Goal: Transaction & Acquisition: Purchase product/service

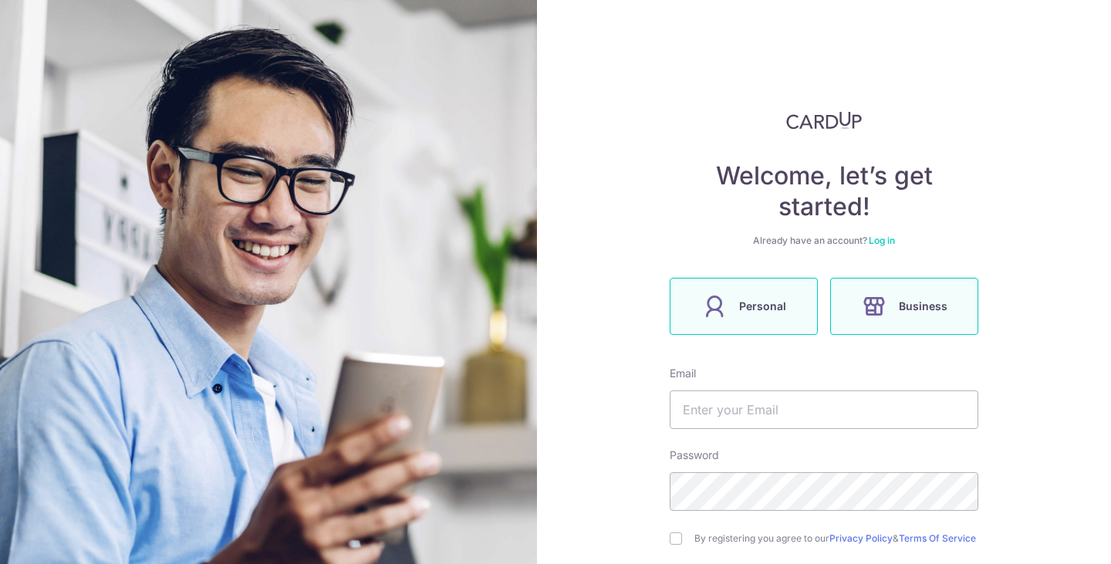
click at [729, 299] on label "Personal" at bounding box center [744, 306] width 148 height 57
click at [708, 410] on input "text" at bounding box center [824, 409] width 309 height 39
type input "[EMAIL_ADDRESS][DOMAIN_NAME]"
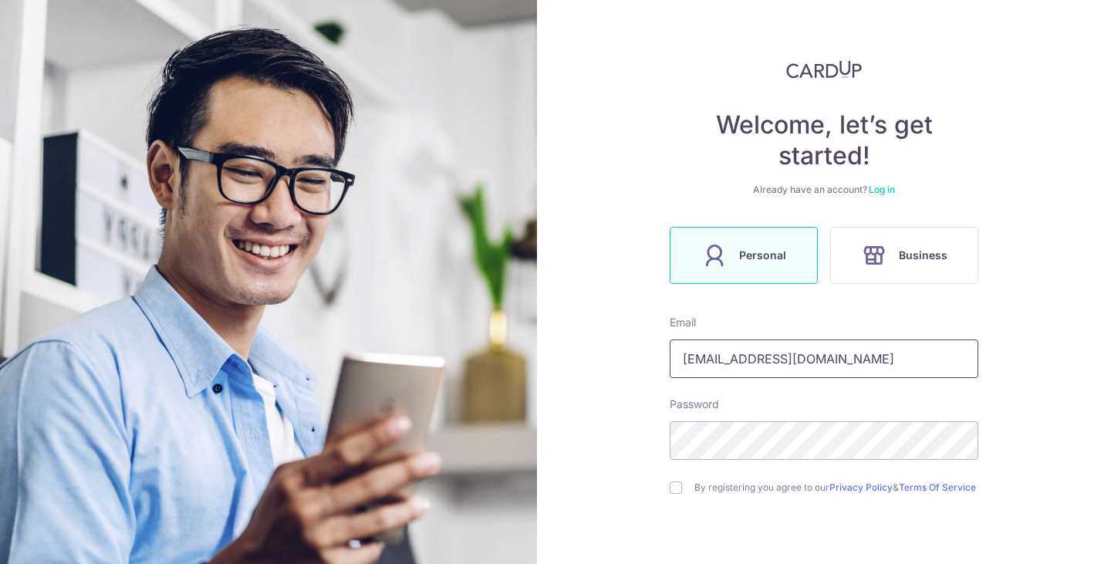
scroll to position [77, 0]
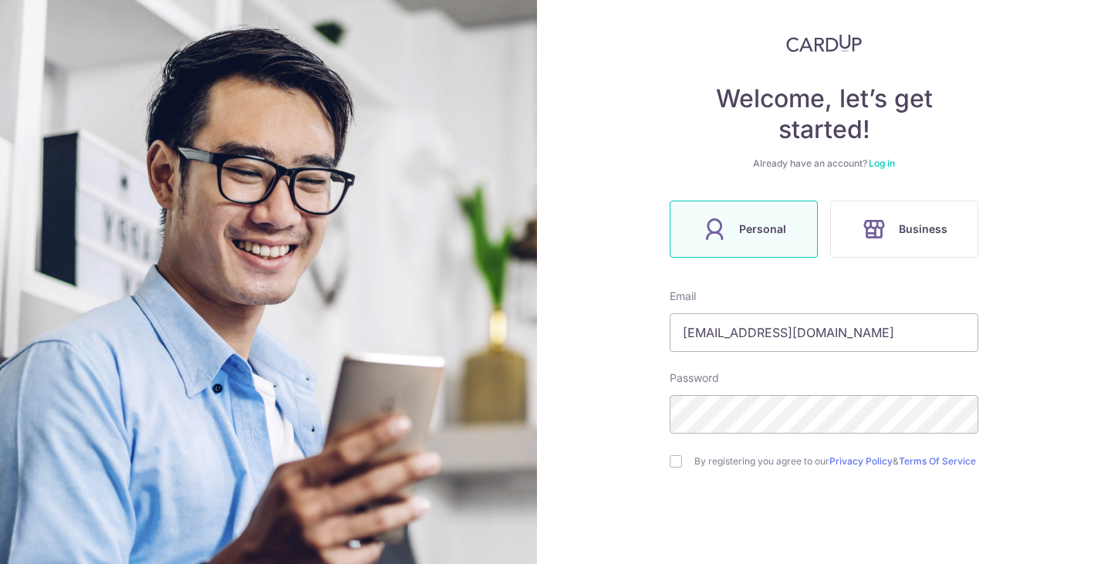
click at [680, 464] on div "By registering you agree to our Privacy Policy & Terms Of Service" at bounding box center [824, 461] width 309 height 19
click at [670, 466] on input "checkbox" at bounding box center [676, 461] width 12 height 12
checkbox input "true"
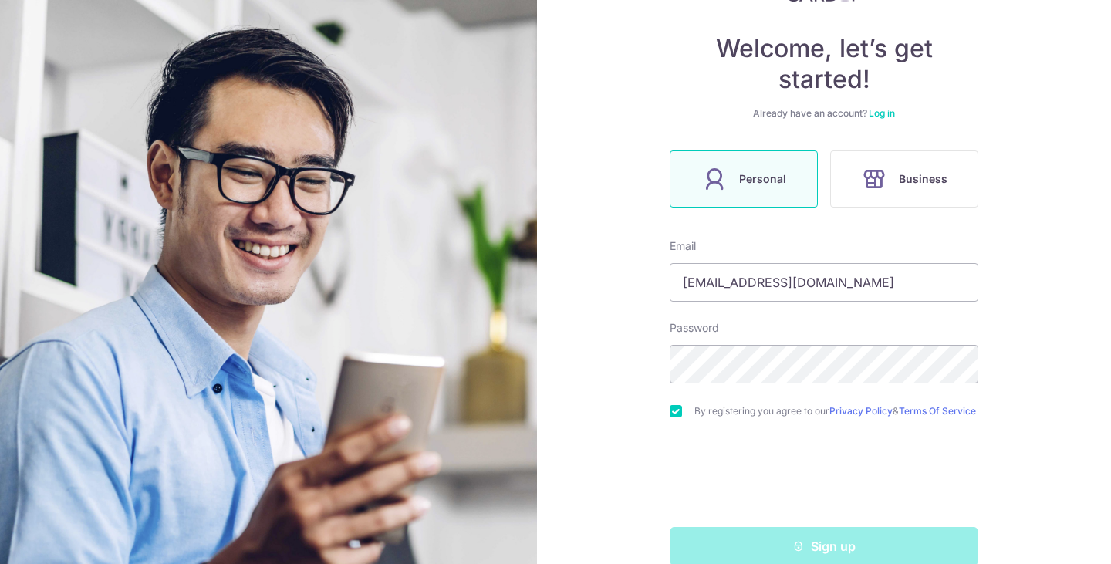
scroll to position [160, 0]
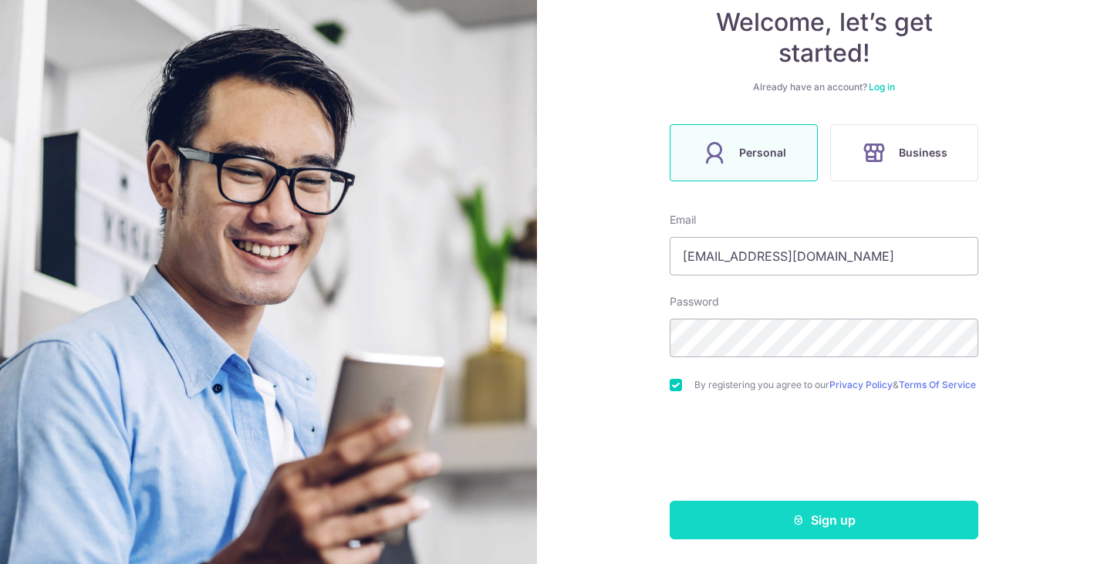
click at [889, 525] on button "Sign up" at bounding box center [824, 520] width 309 height 39
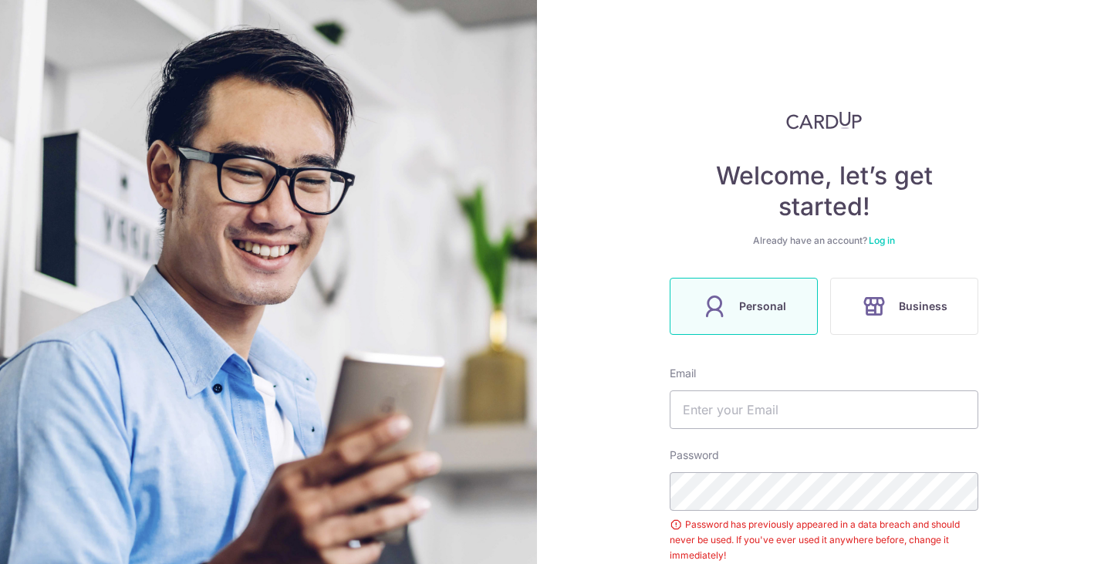
scroll to position [212, 0]
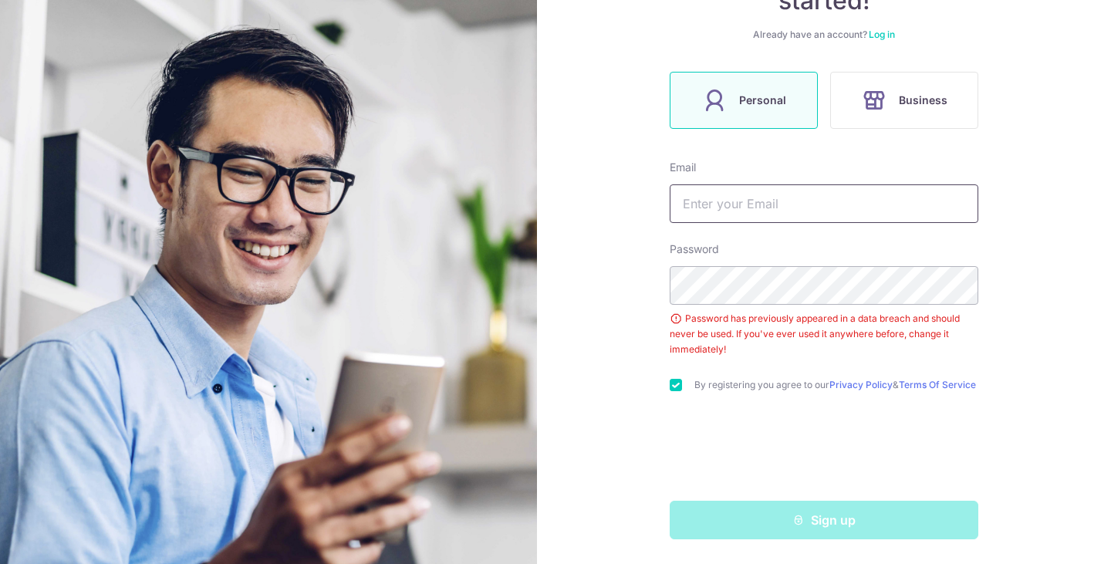
click at [730, 204] on input "text" at bounding box center [824, 203] width 309 height 39
type input "[EMAIL_ADDRESS][DOMAIN_NAME]"
click at [1023, 245] on div "Welcome, let’s get started! Already have an account? Log in Personal Business E…" at bounding box center [824, 282] width 574 height 564
click at [983, 339] on div "Welcome, let’s get started! Already have an account? Log in Personal Business E…" at bounding box center [824, 282] width 574 height 564
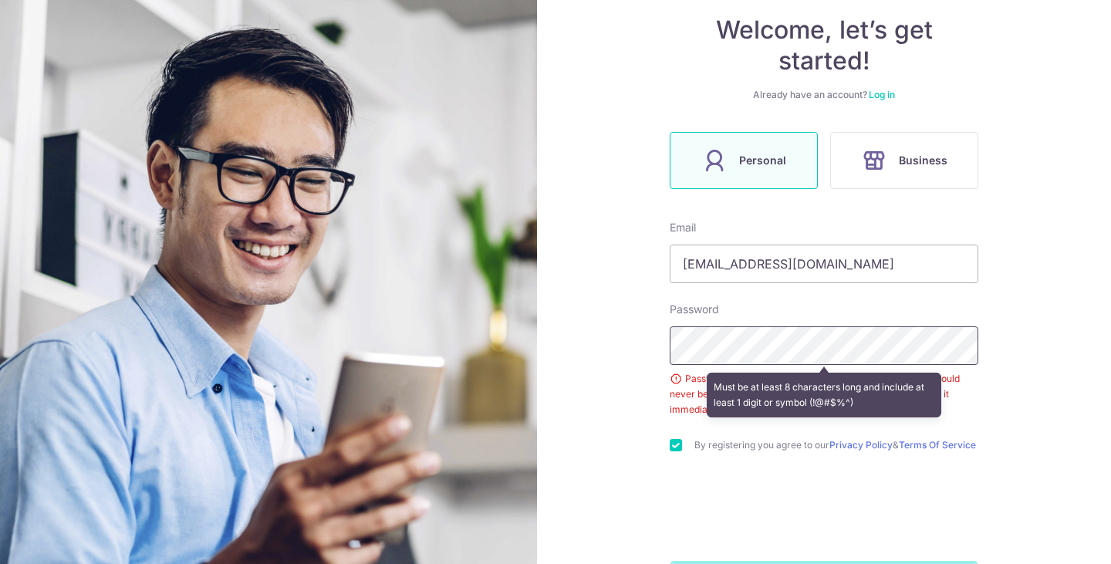
scroll to position [58, 0]
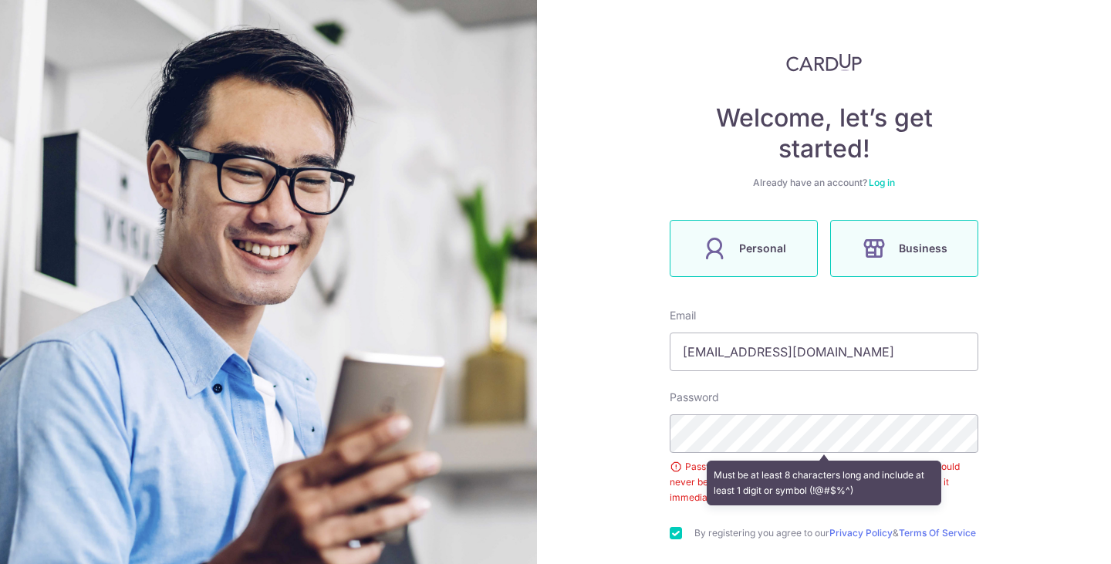
click at [899, 254] on span "Business" at bounding box center [923, 248] width 49 height 19
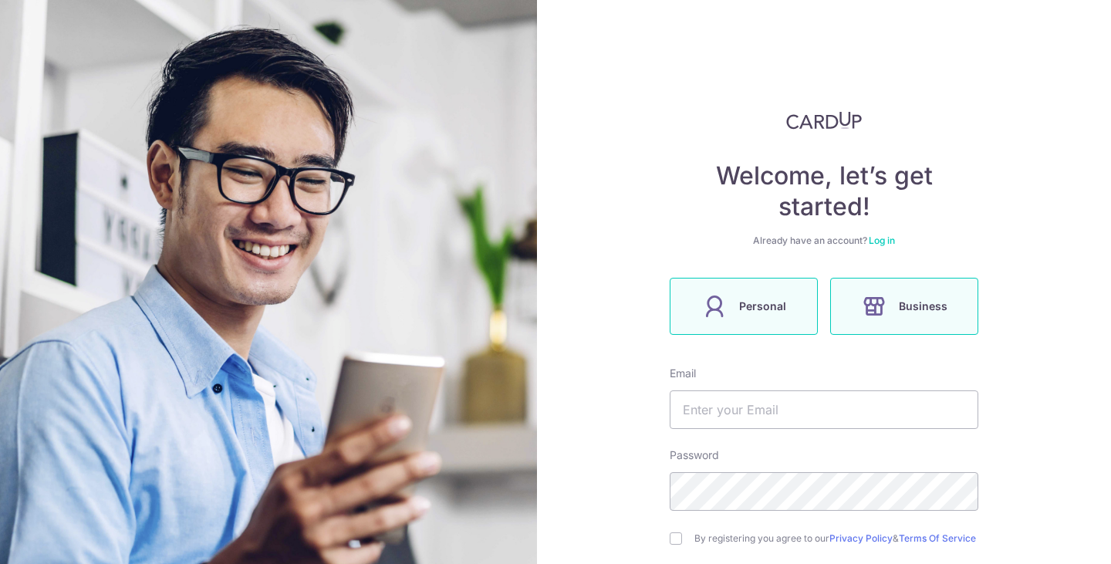
click at [757, 298] on span "Personal" at bounding box center [762, 306] width 47 height 19
click at [748, 411] on input "text" at bounding box center [824, 409] width 309 height 39
type input "[EMAIL_ADDRESS][DOMAIN_NAME]"
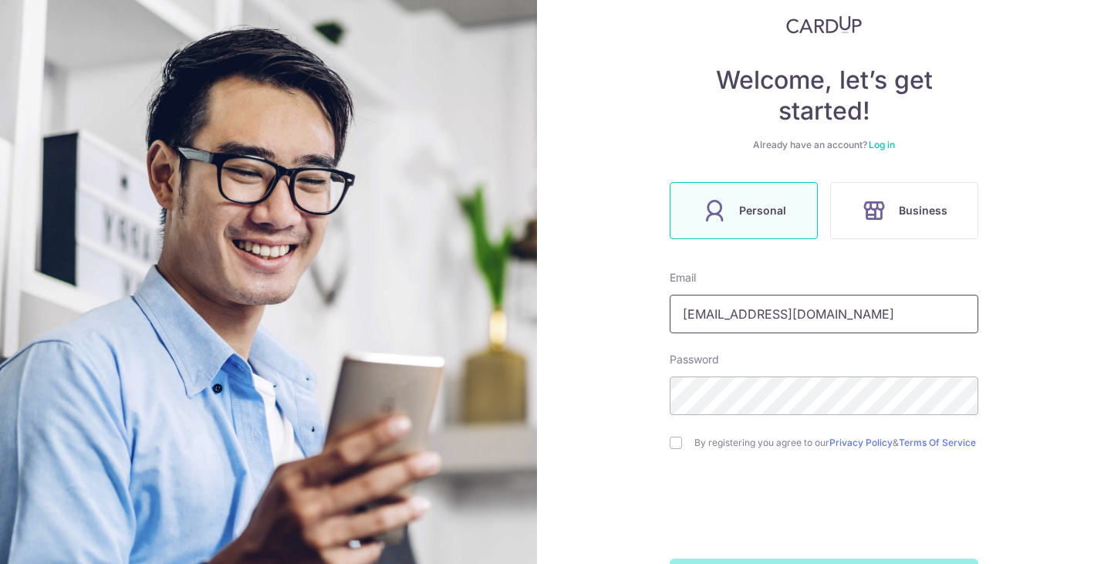
scroll to position [160, 0]
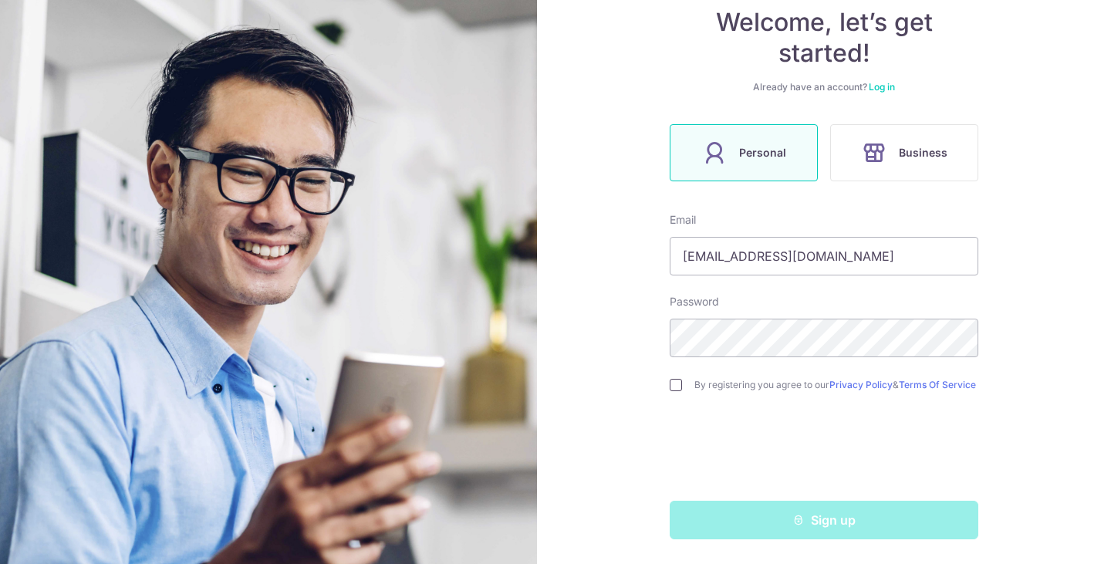
click at [670, 381] on input "checkbox" at bounding box center [676, 385] width 12 height 12
checkbox input "true"
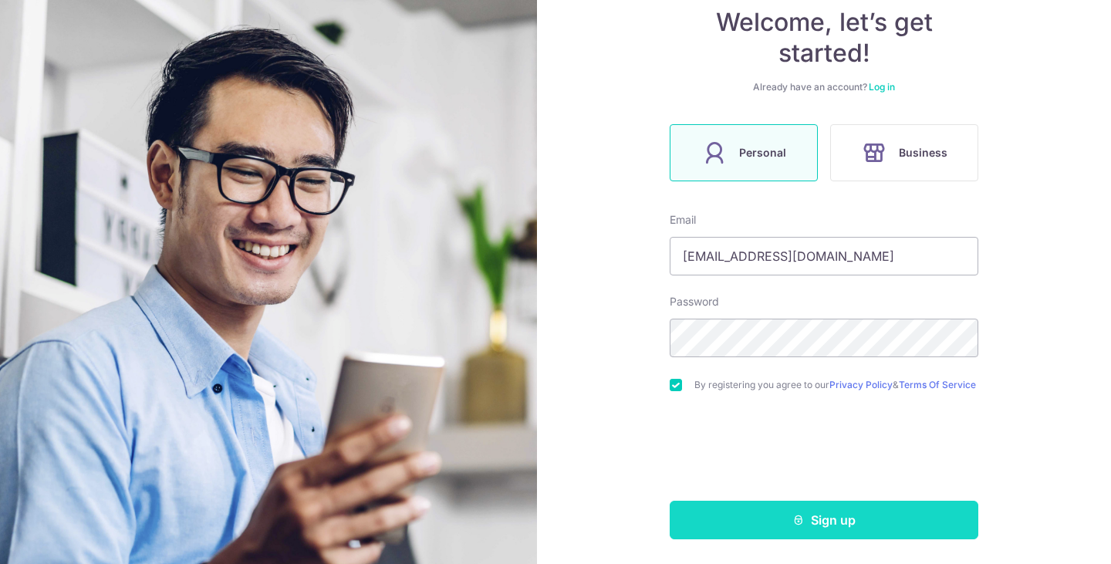
click at [815, 521] on button "Sign up" at bounding box center [824, 520] width 309 height 39
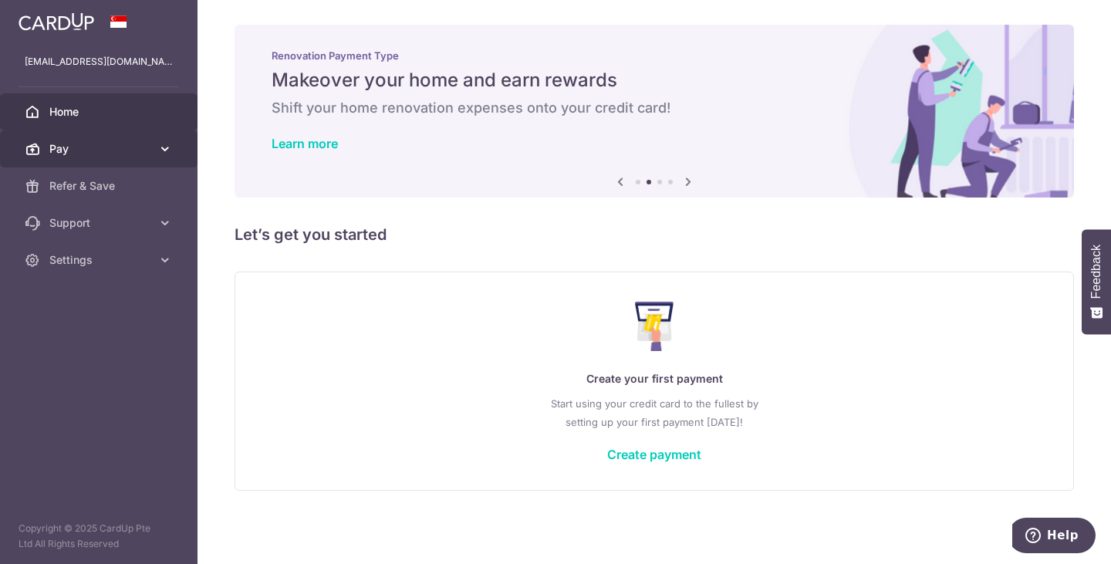
click at [99, 148] on span "Pay" at bounding box center [100, 148] width 102 height 15
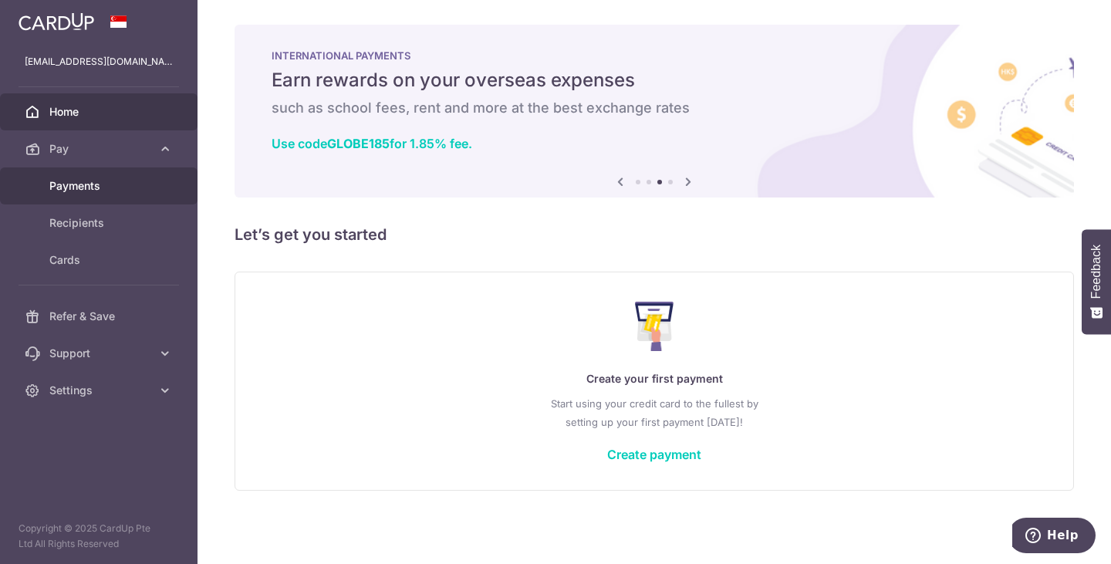
click at [101, 187] on span "Payments" at bounding box center [100, 185] width 102 height 15
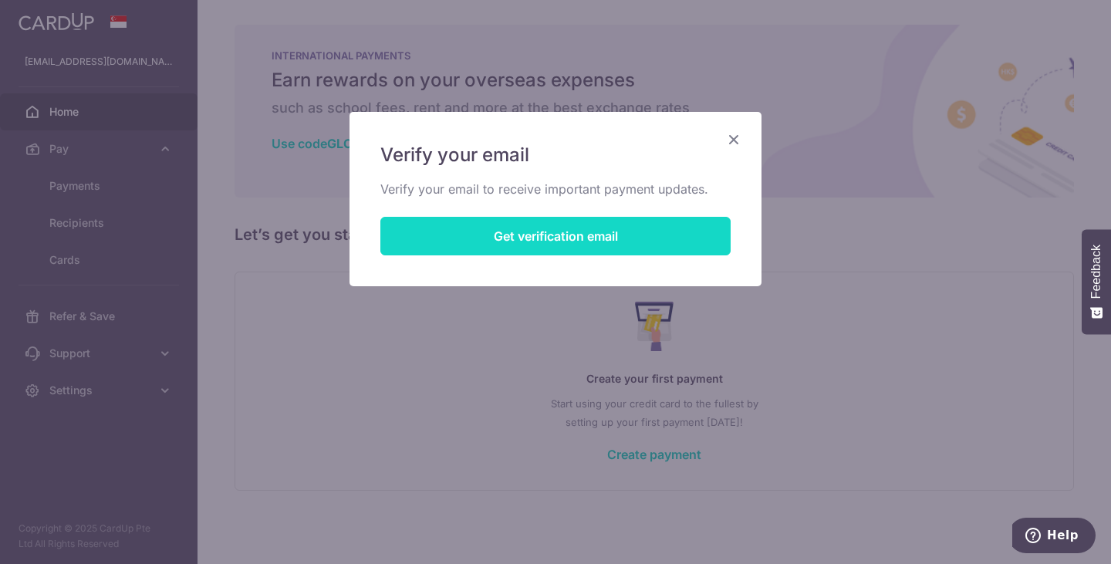
click at [566, 238] on button "Get verification email" at bounding box center [555, 236] width 350 height 39
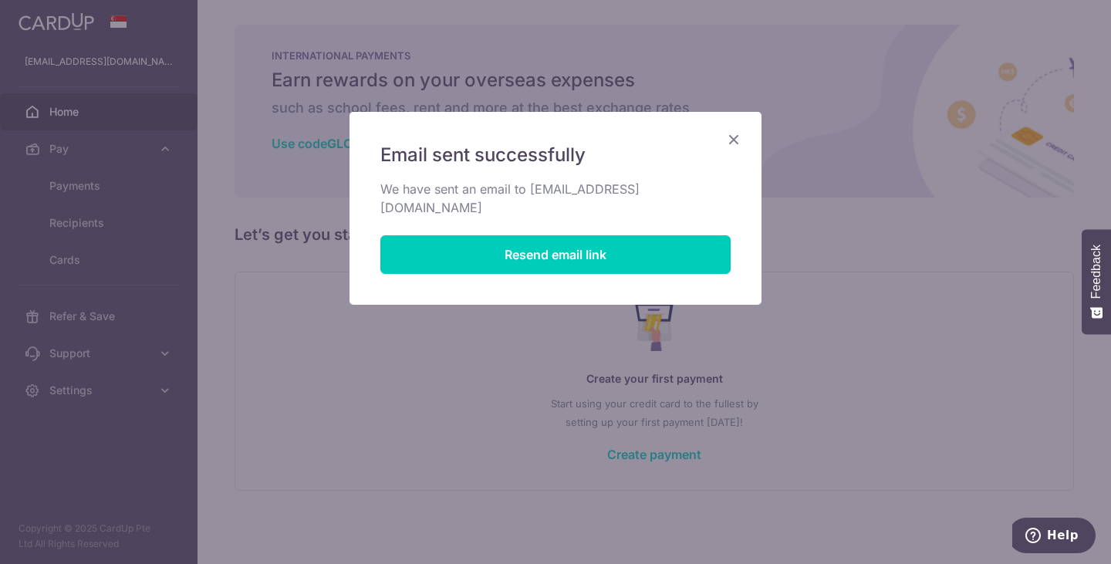
click at [735, 133] on icon "Close" at bounding box center [733, 139] width 19 height 19
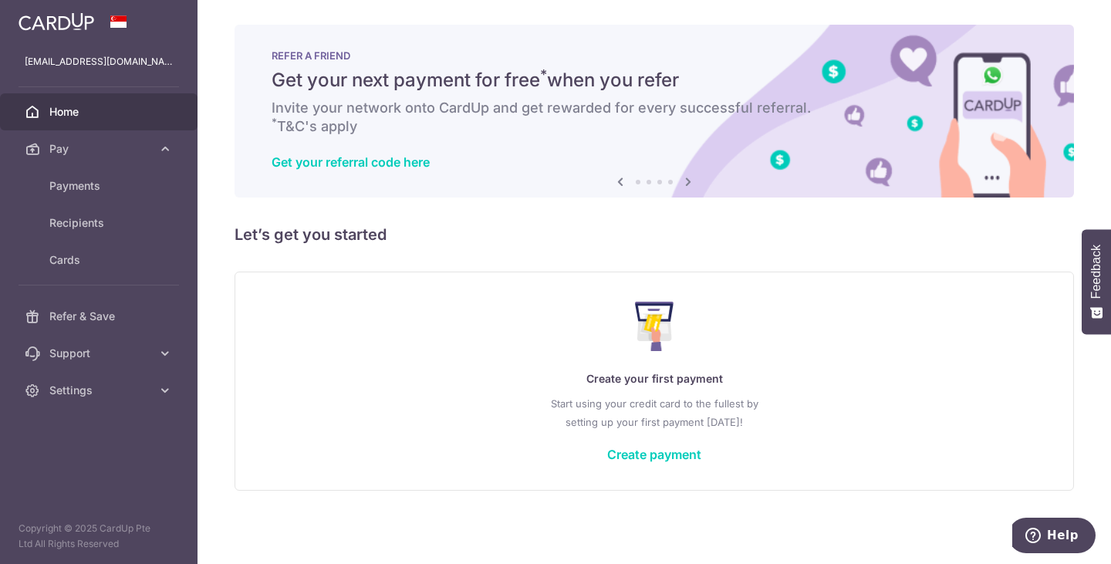
click at [101, 106] on span "Home" at bounding box center [100, 111] width 102 height 15
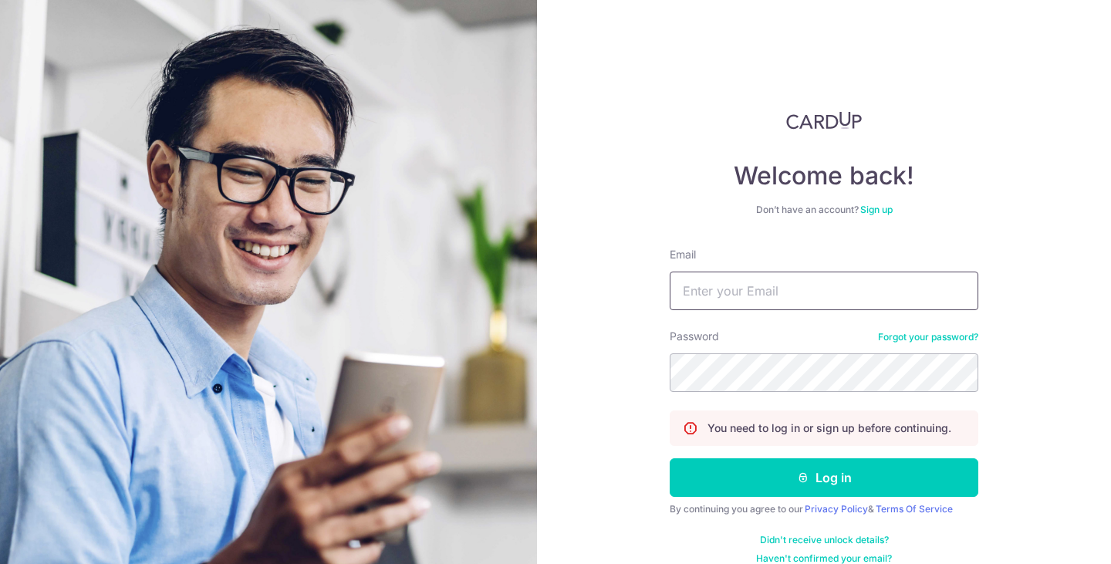
click at [718, 286] on input "Email" at bounding box center [824, 291] width 309 height 39
type input "[EMAIL_ADDRESS][DOMAIN_NAME]"
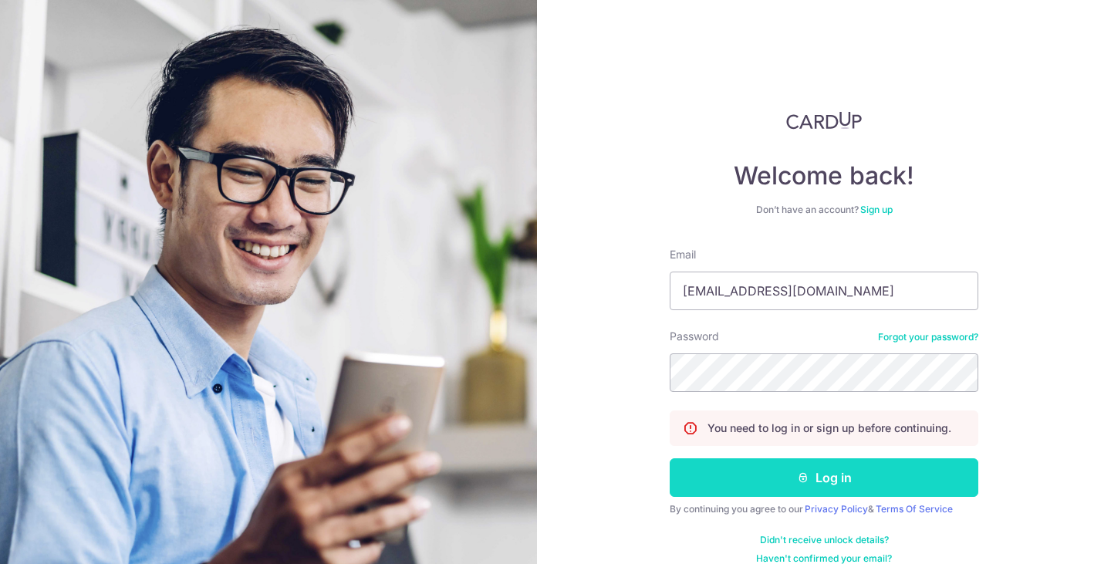
click at [822, 483] on button "Log in" at bounding box center [824, 477] width 309 height 39
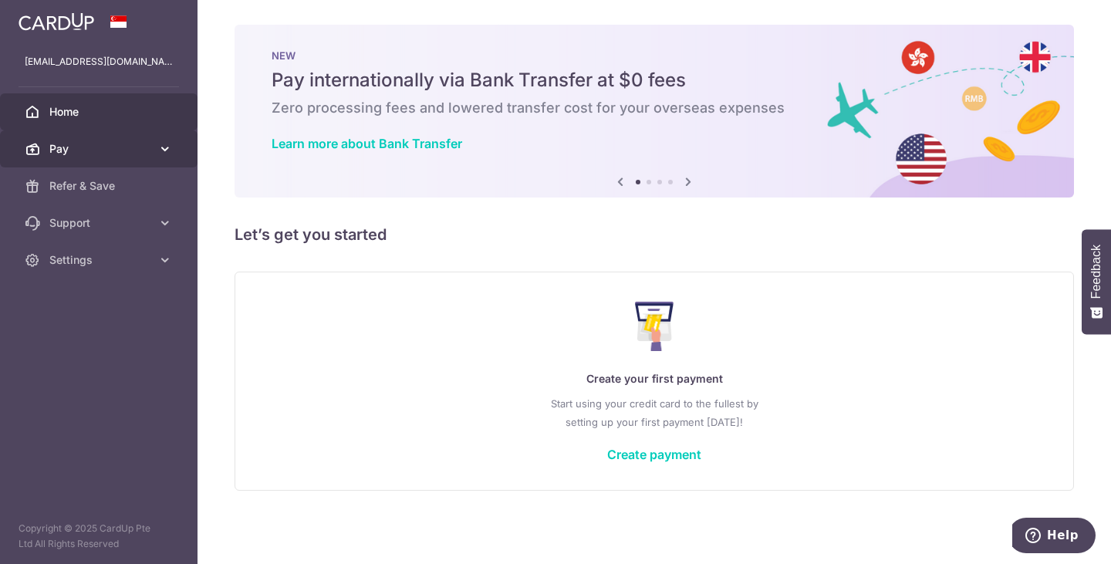
click at [167, 147] on icon at bounding box center [164, 148] width 15 height 15
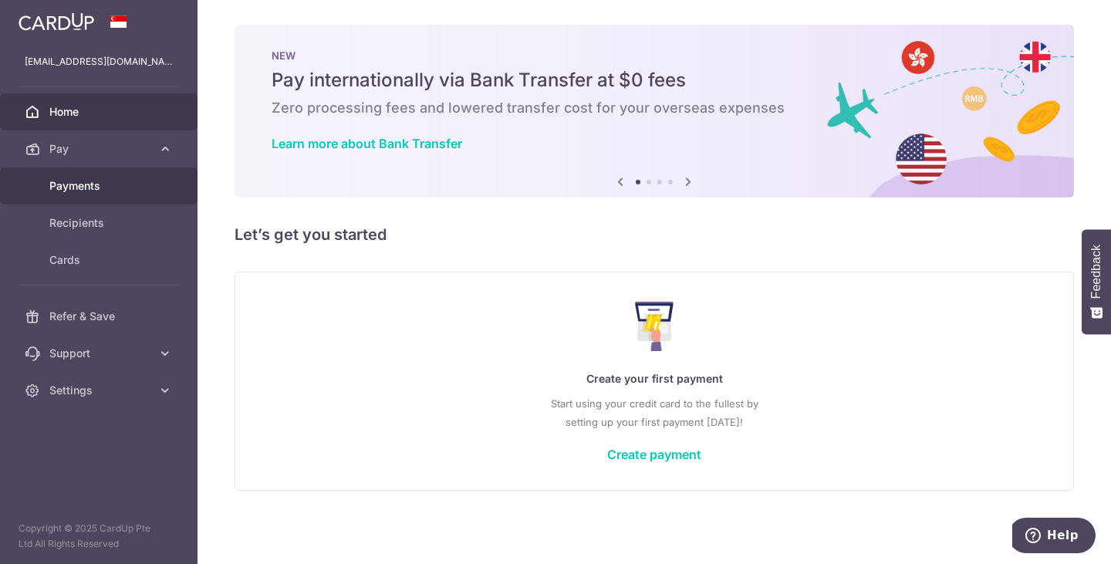
click at [86, 182] on span "Payments" at bounding box center [100, 185] width 102 height 15
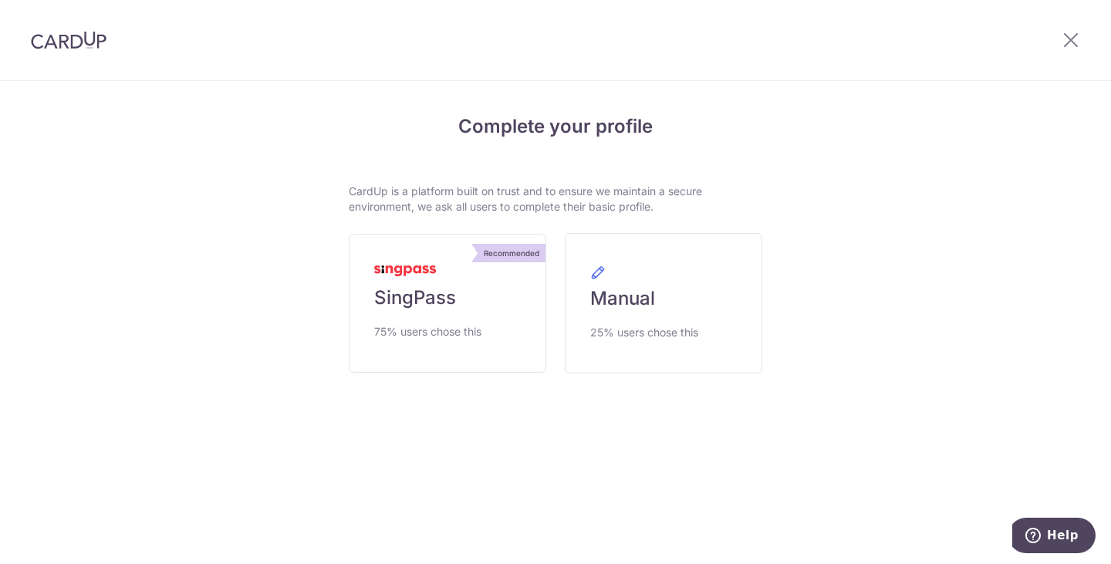
drag, startPoint x: 426, startPoint y: 309, endPoint x: 269, endPoint y: 600, distance: 330.3
drag, startPoint x: 269, startPoint y: 600, endPoint x: 131, endPoint y: 194, distance: 428.7
click at [131, 194] on div "Complete your profile CardUp is a platform built on trust and to ensure we main…" at bounding box center [555, 285] width 887 height 407
click at [419, 308] on span "SingPass" at bounding box center [415, 297] width 82 height 25
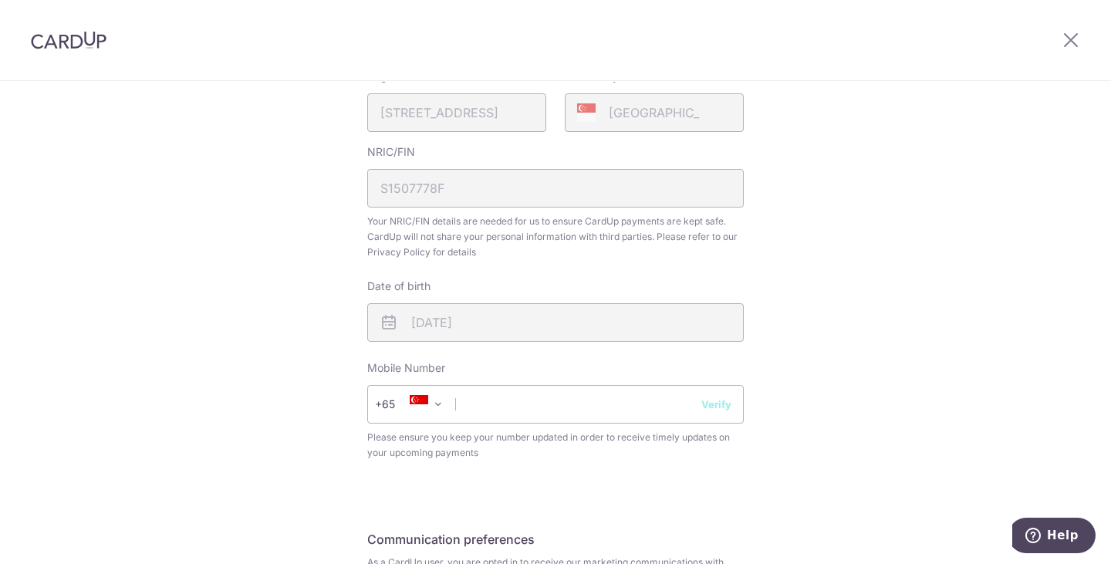
scroll to position [617, 0]
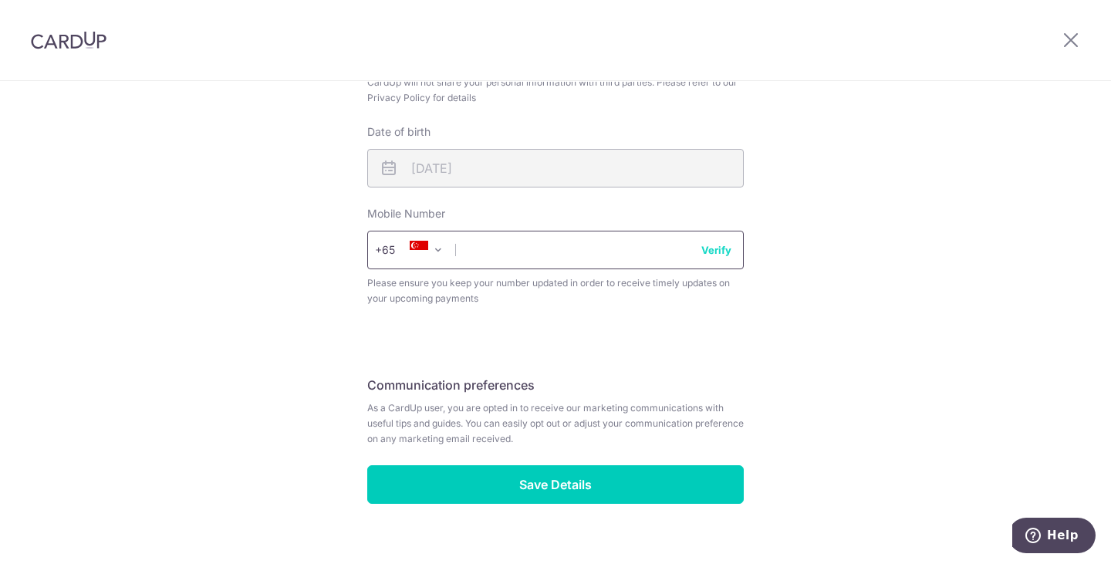
click at [509, 264] on input "text" at bounding box center [555, 250] width 377 height 39
type input "91082968"
click at [813, 310] on div "Review your details Your Details Please provide your full name as per your NRIC…" at bounding box center [555, 27] width 1111 height 1124
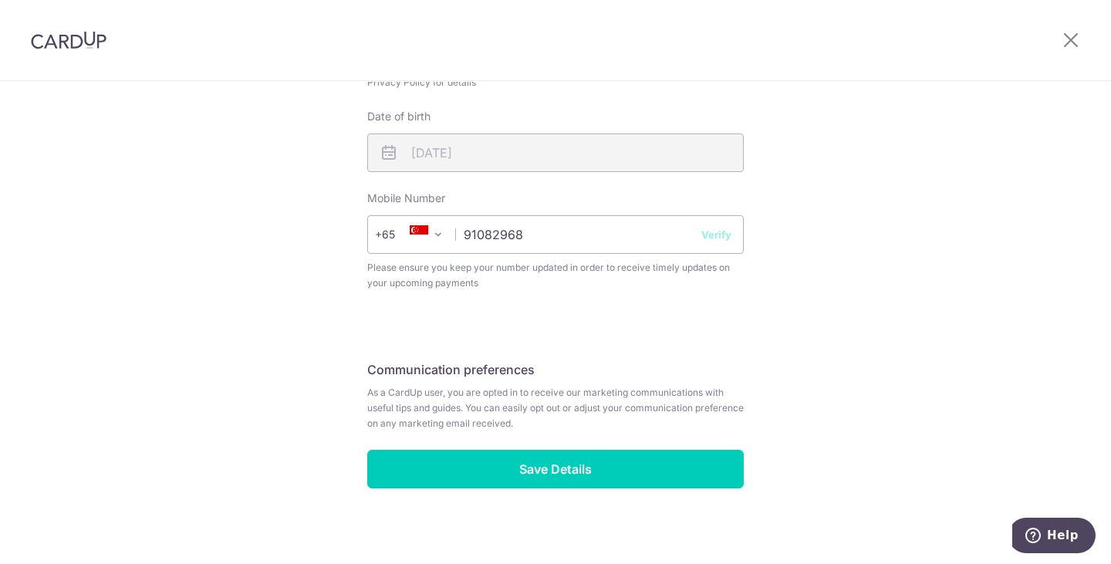
scroll to position [642, 0]
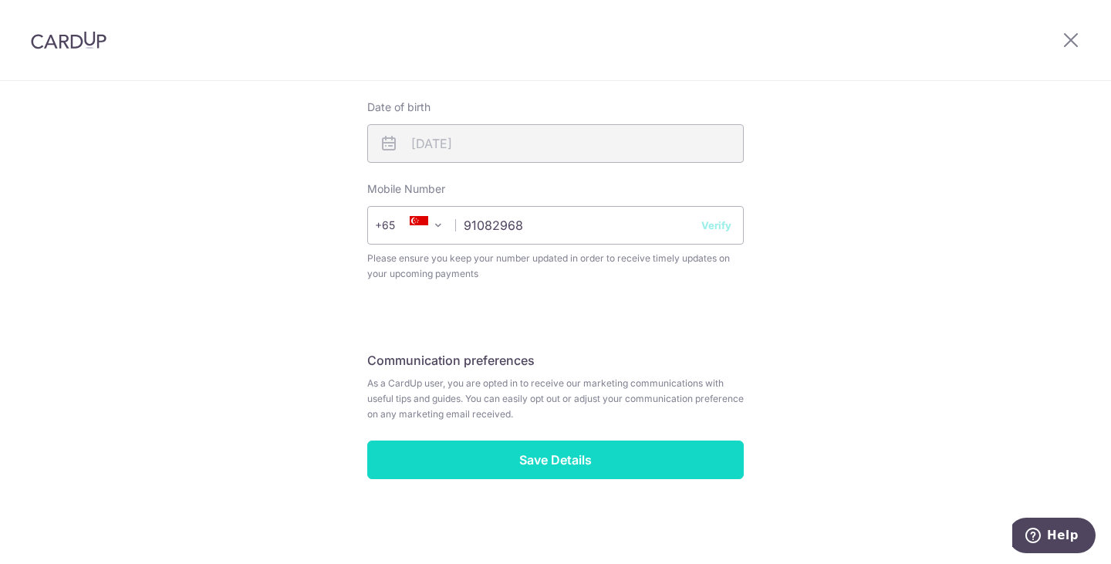
click at [528, 455] on input "Save Details" at bounding box center [555, 460] width 377 height 39
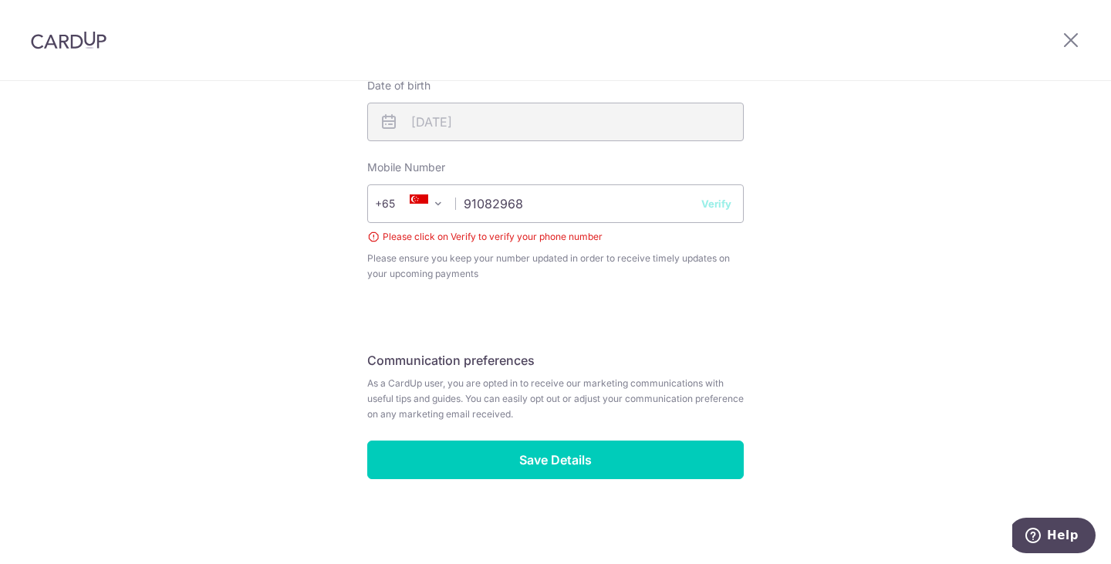
click at [716, 207] on button "Verify" at bounding box center [716, 203] width 30 height 15
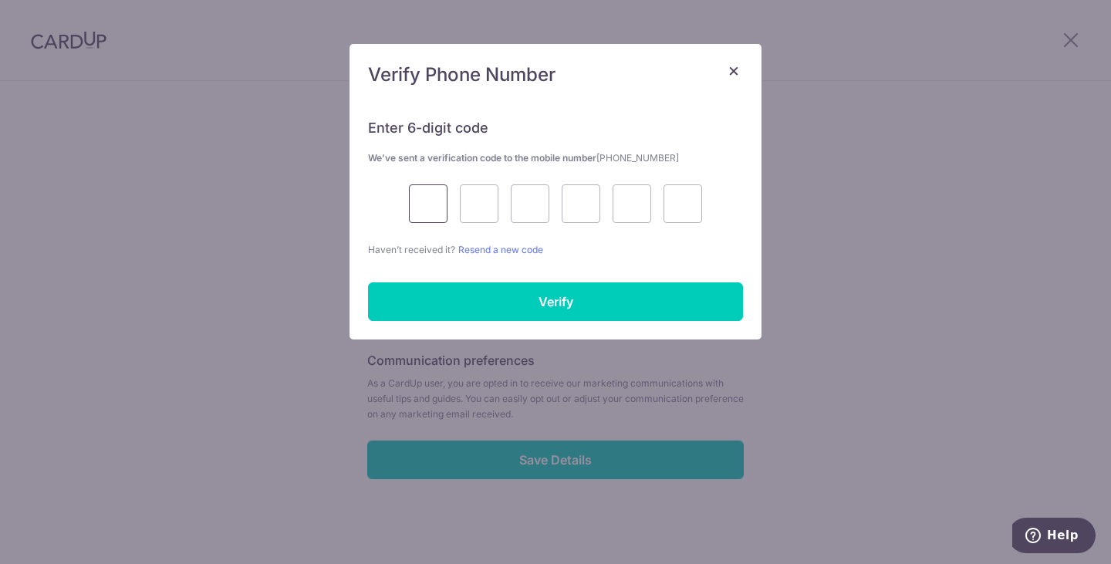
click at [433, 203] on input "text" at bounding box center [428, 203] width 39 height 39
type input "1"
type input "7"
type input "8"
type input "5"
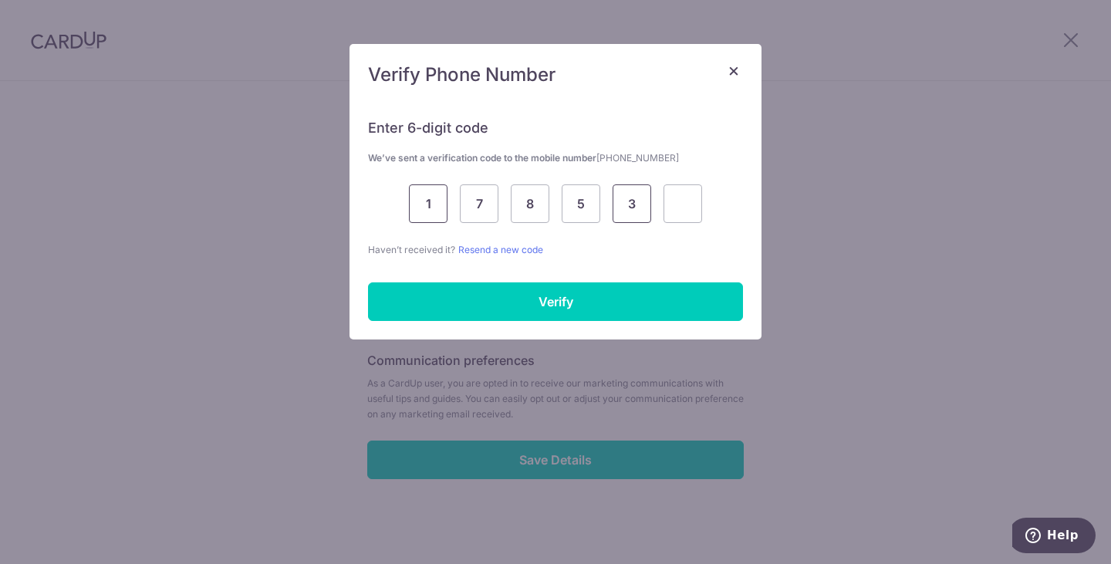
type input "3"
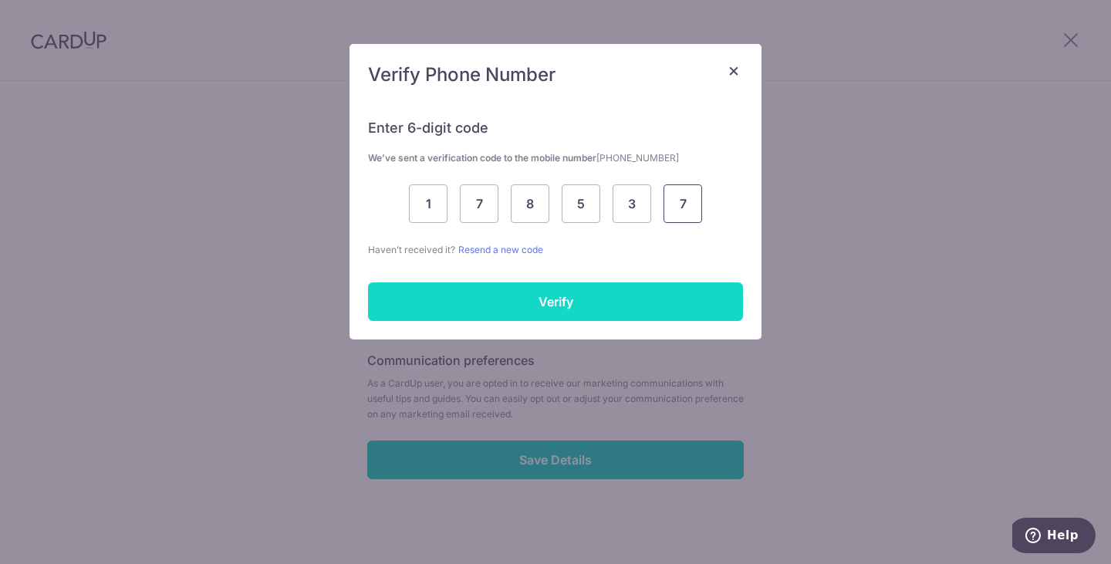
type input "7"
click at [633, 302] on input "Verify" at bounding box center [555, 301] width 375 height 39
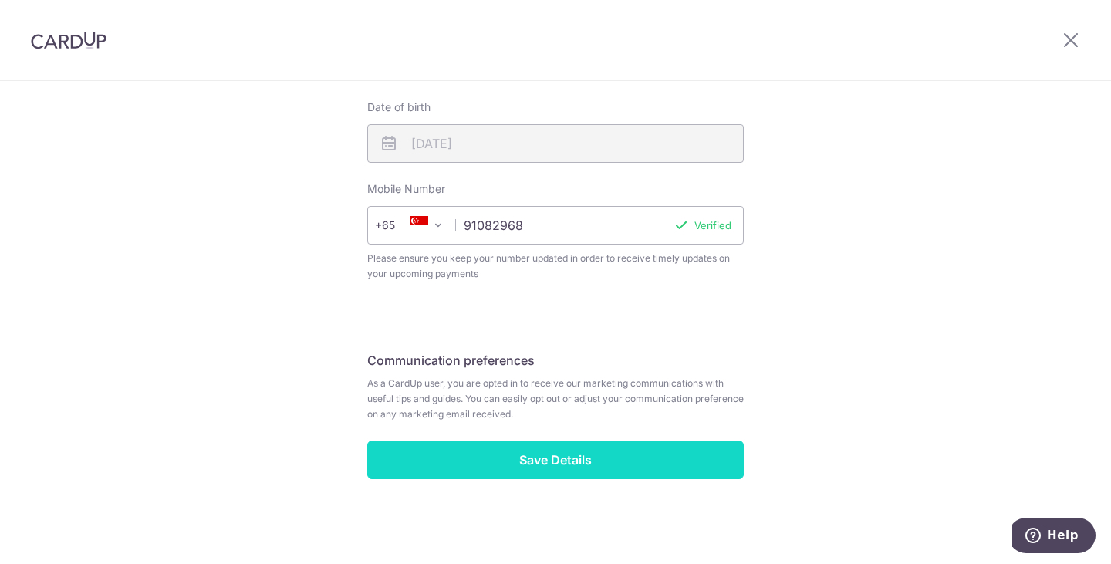
click at [555, 458] on input "Save Details" at bounding box center [555, 460] width 377 height 39
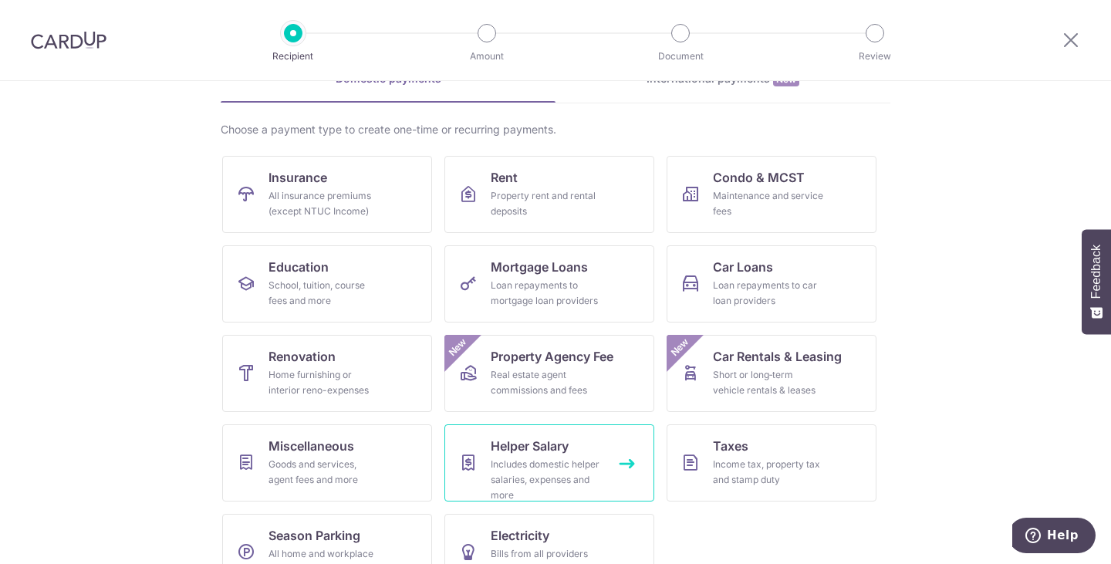
scroll to position [127, 0]
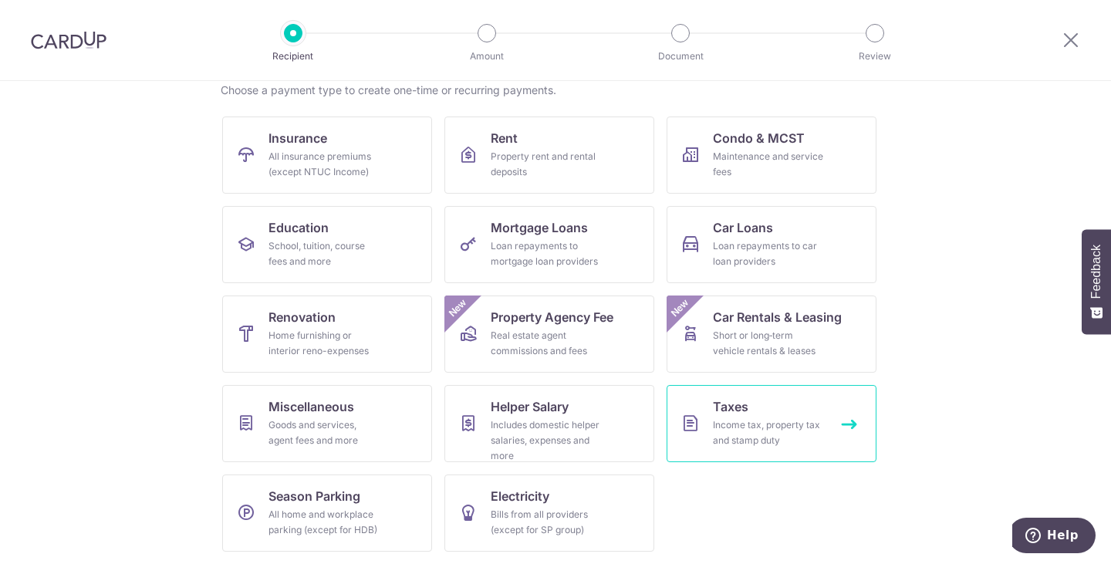
click at [756, 429] on div "Income tax, property tax and stamp duty" at bounding box center [768, 432] width 111 height 31
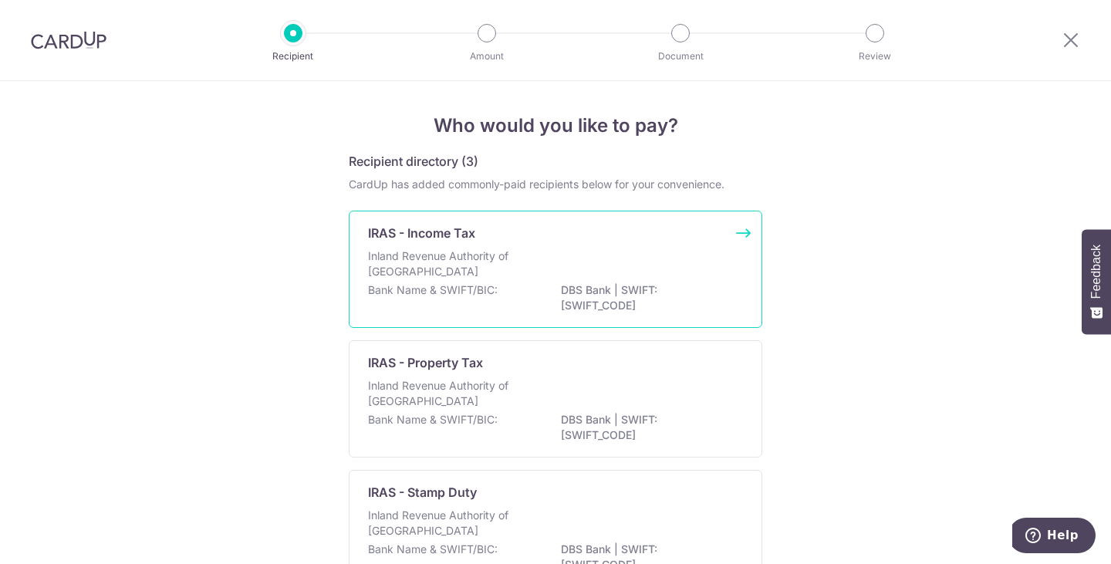
click at [738, 231] on div "IRAS - Income Tax Inland Revenue Authority of [GEOGRAPHIC_DATA] Bank Name & SWI…" at bounding box center [556, 269] width 414 height 117
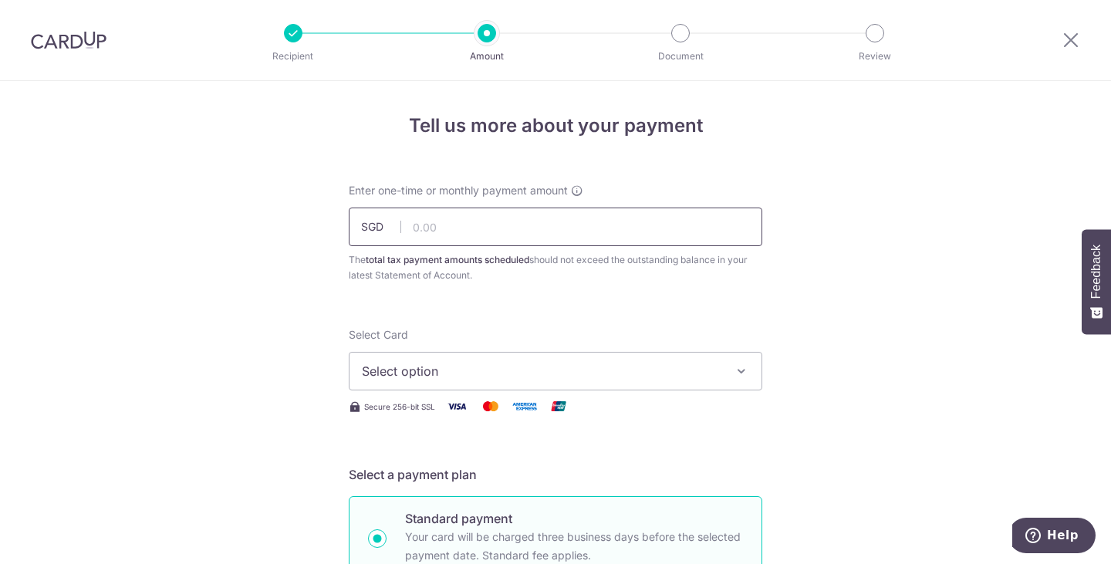
click at [468, 231] on input "text" at bounding box center [556, 227] width 414 height 39
click at [442, 228] on input "text" at bounding box center [556, 227] width 414 height 39
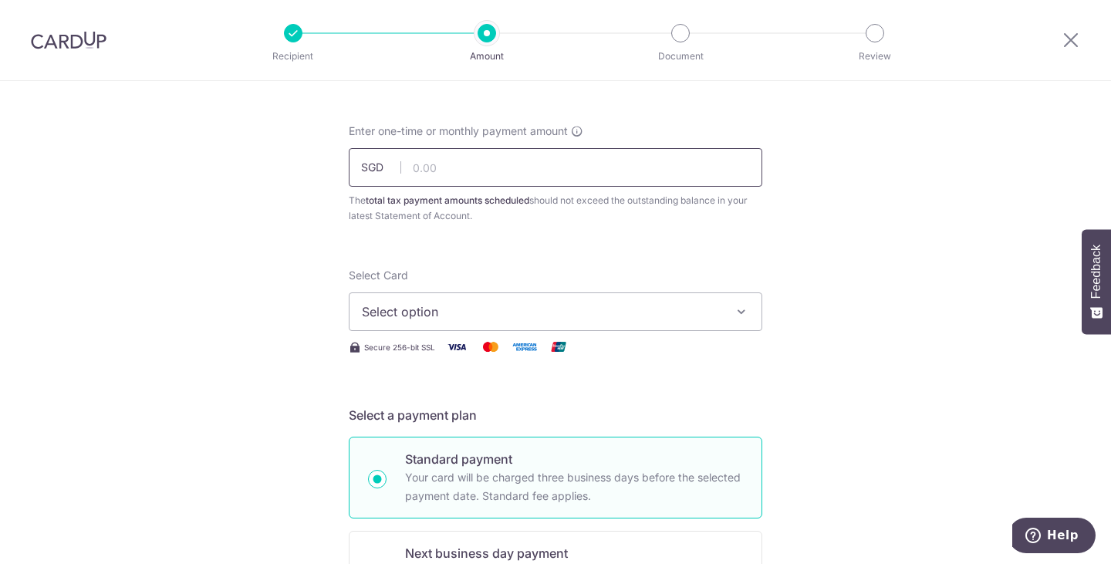
scroll to position [77, 0]
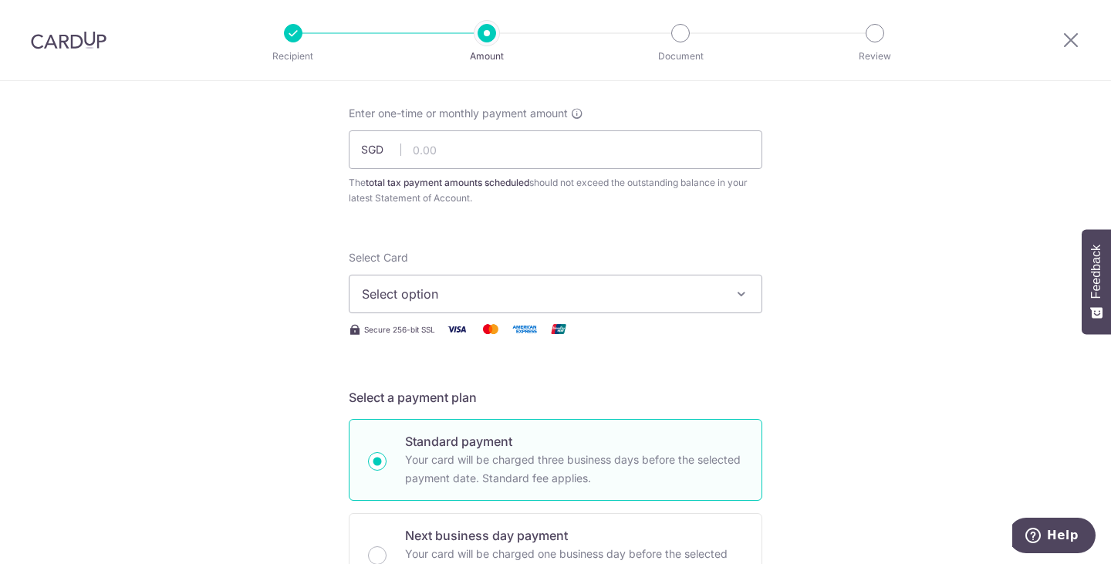
click at [738, 286] on icon "button" at bounding box center [741, 293] width 15 height 15
click at [740, 301] on icon "button" at bounding box center [741, 293] width 15 height 15
click at [740, 294] on icon "button" at bounding box center [741, 293] width 15 height 15
click at [478, 156] on input "text" at bounding box center [556, 149] width 414 height 39
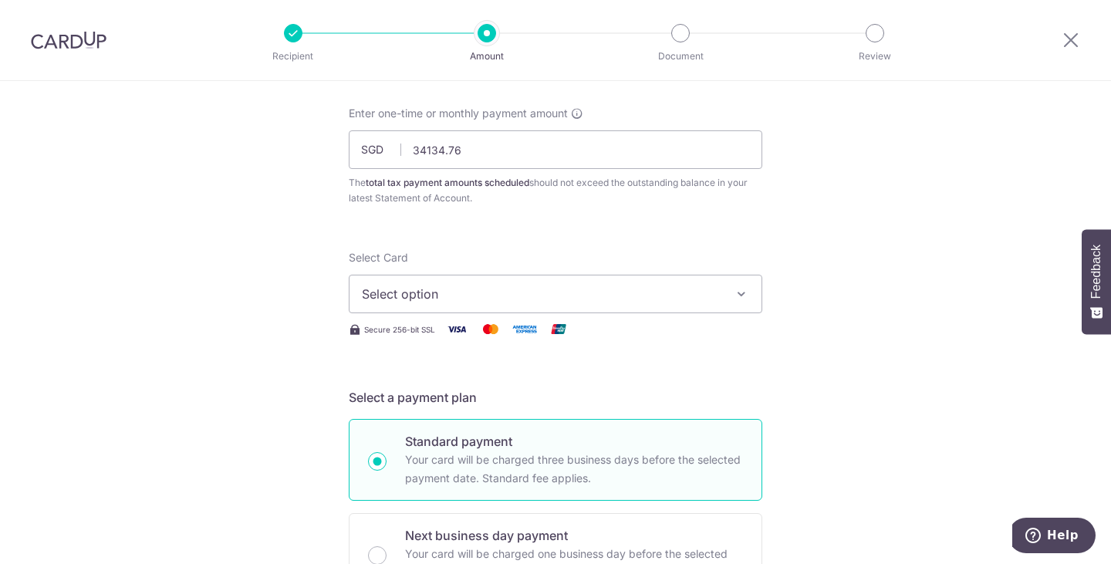
type input "34,134.76"
click at [522, 327] on img at bounding box center [524, 328] width 31 height 19
click at [461, 286] on span "Select option" at bounding box center [542, 294] width 360 height 19
click at [368, 334] on icon at bounding box center [369, 336] width 15 height 15
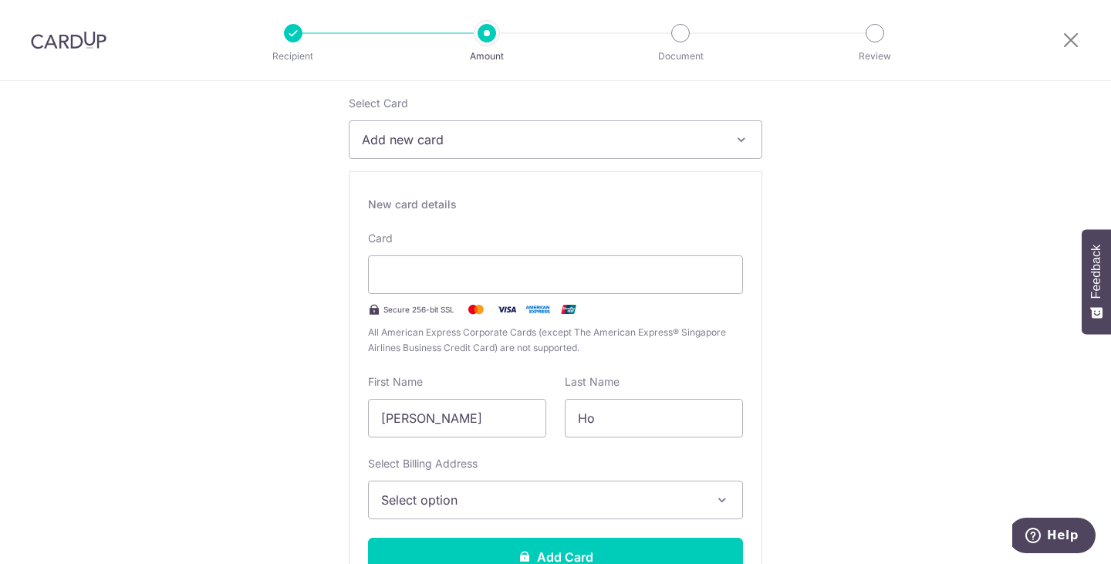
scroll to position [386, 0]
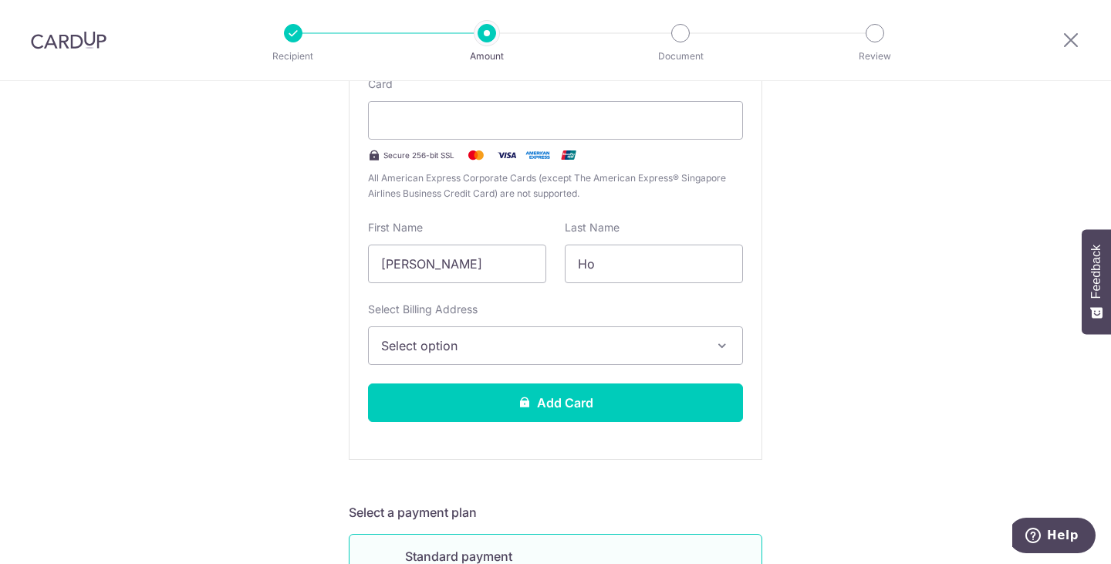
click at [630, 344] on span "Select option" at bounding box center [541, 345] width 321 height 19
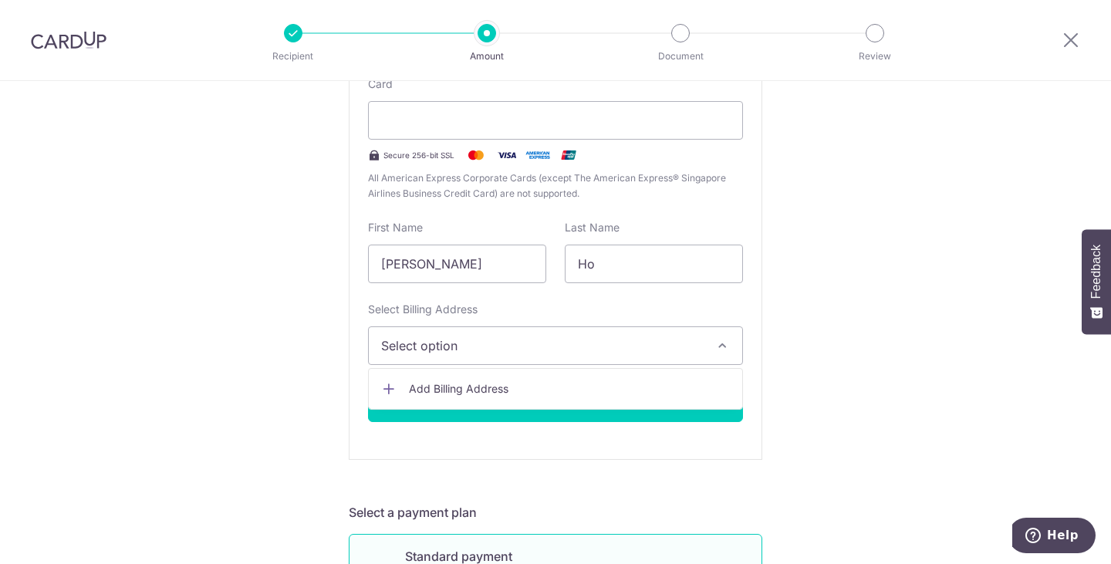
click at [718, 348] on icon "button" at bounding box center [721, 345] width 15 height 15
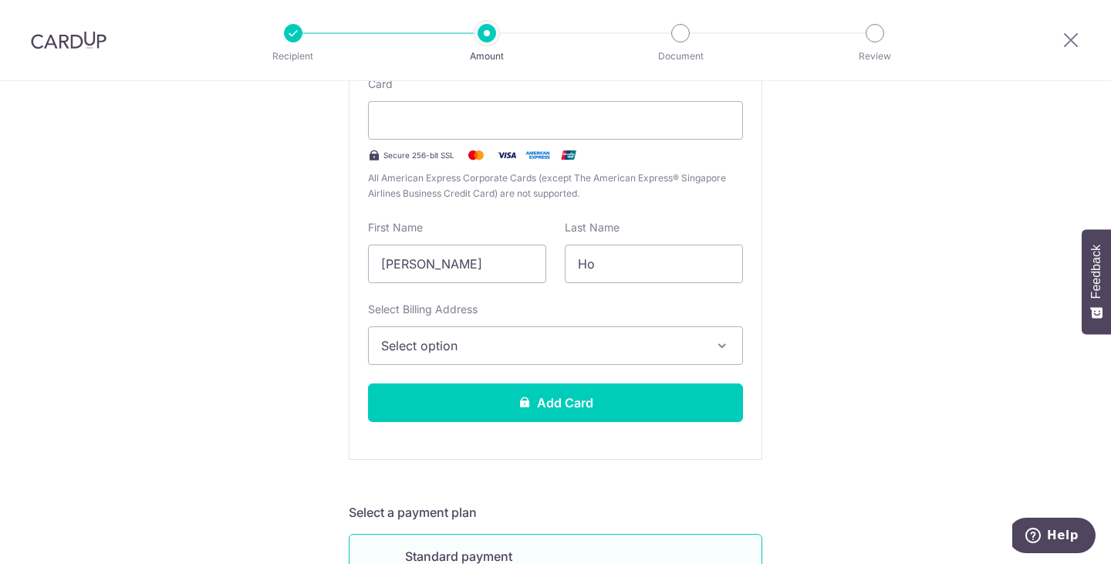
click at [718, 348] on icon "button" at bounding box center [721, 345] width 15 height 15
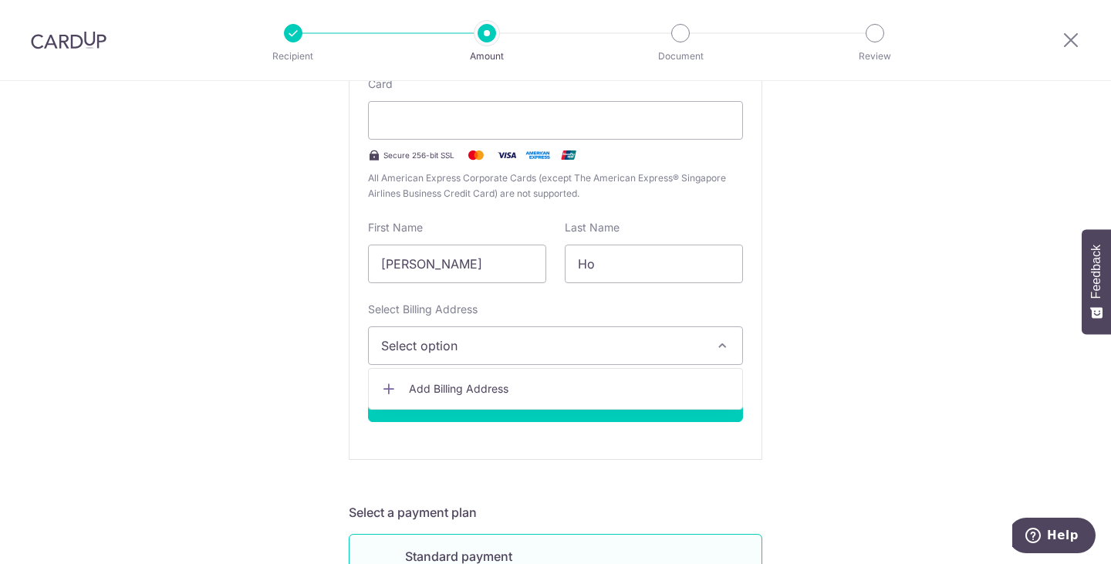
click at [381, 388] on icon at bounding box center [388, 388] width 15 height 15
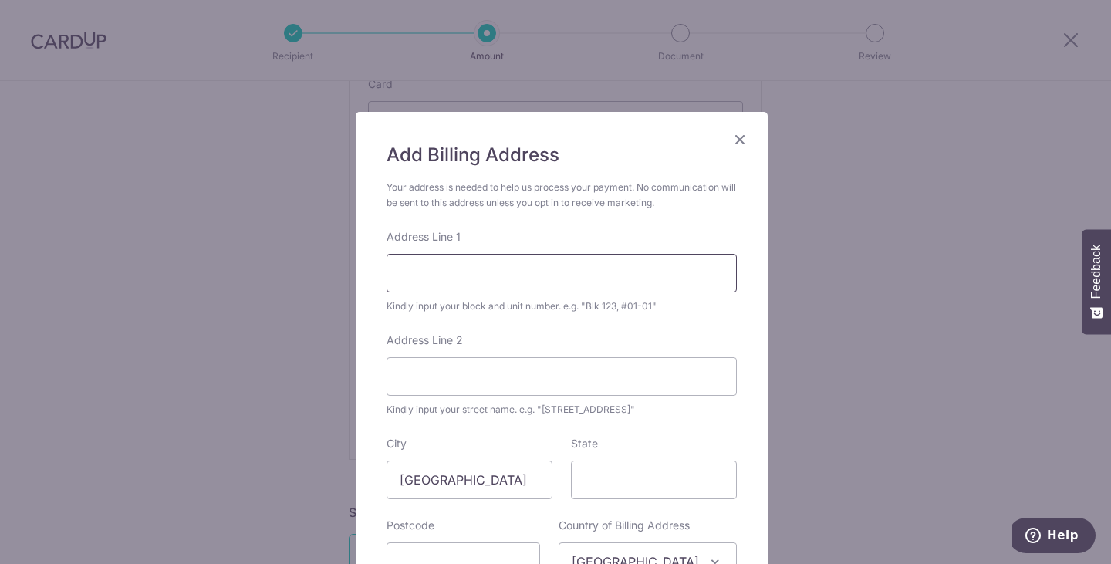
click at [428, 285] on input "Address Line 1" at bounding box center [562, 273] width 350 height 39
type input "58 PUNGGOL WALK"
type input "07-20"
type input "828779"
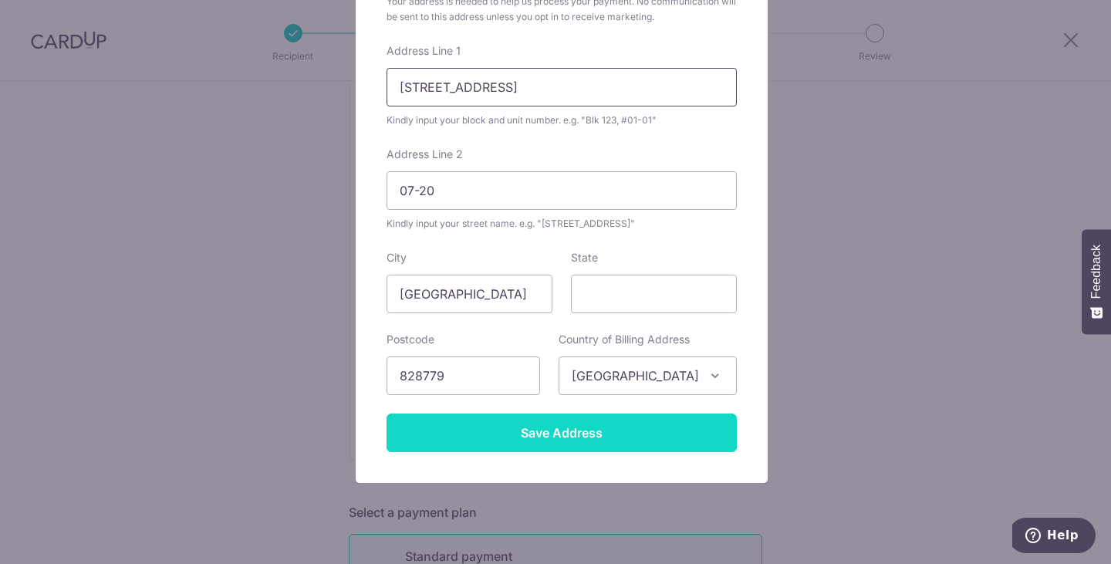
scroll to position [217, 0]
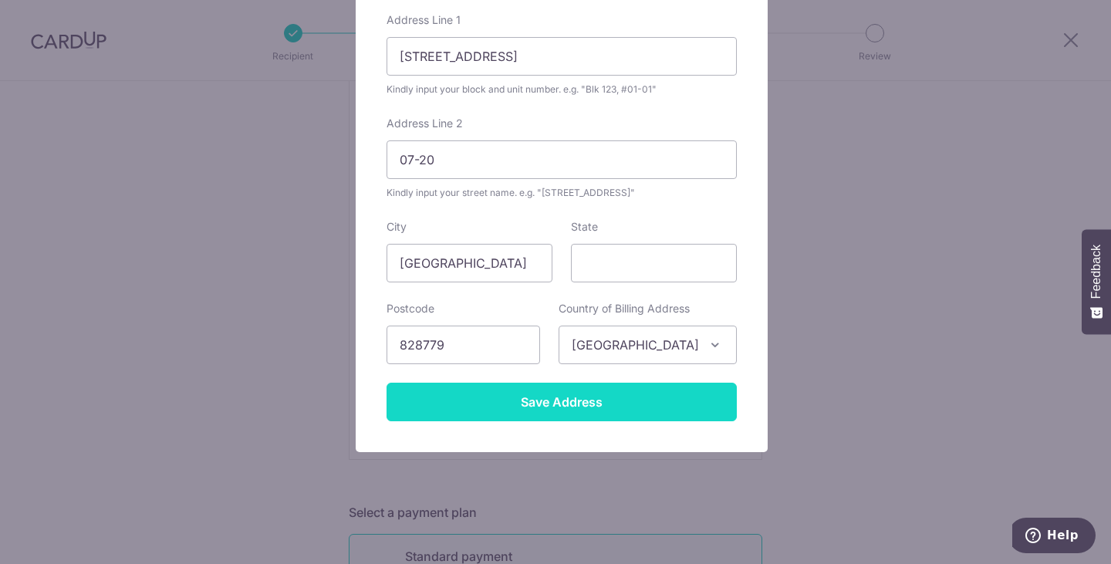
click at [588, 403] on input "Save Address" at bounding box center [562, 402] width 350 height 39
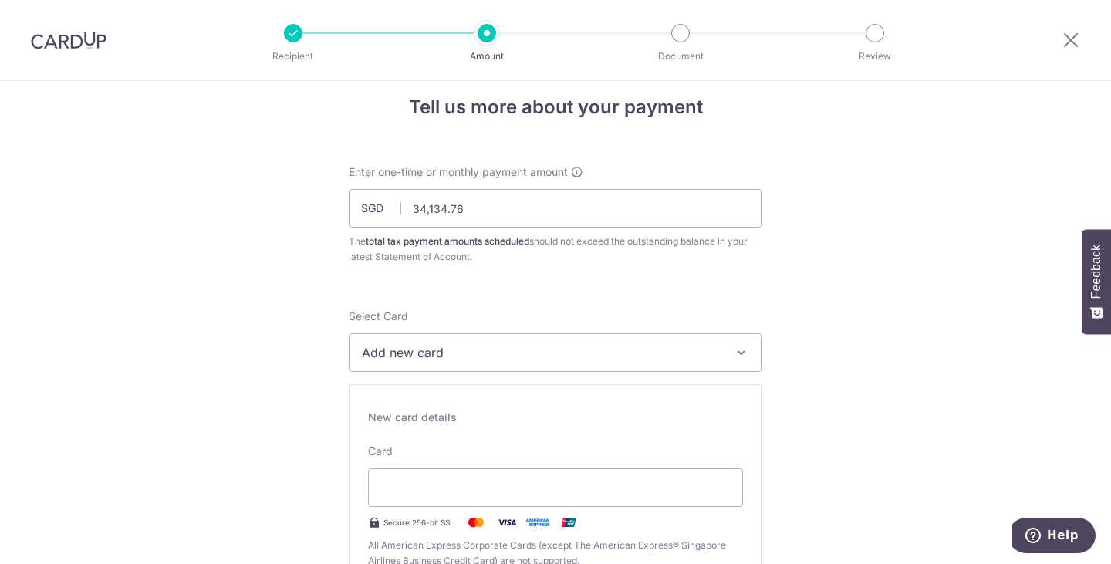
scroll to position [0, 0]
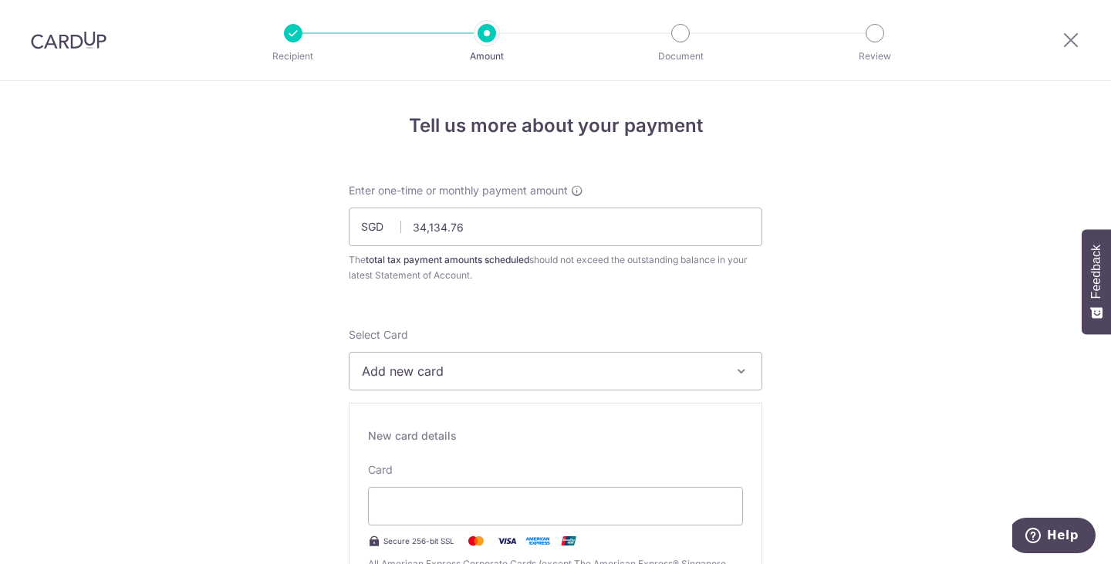
click at [745, 370] on icon "button" at bounding box center [741, 370] width 15 height 15
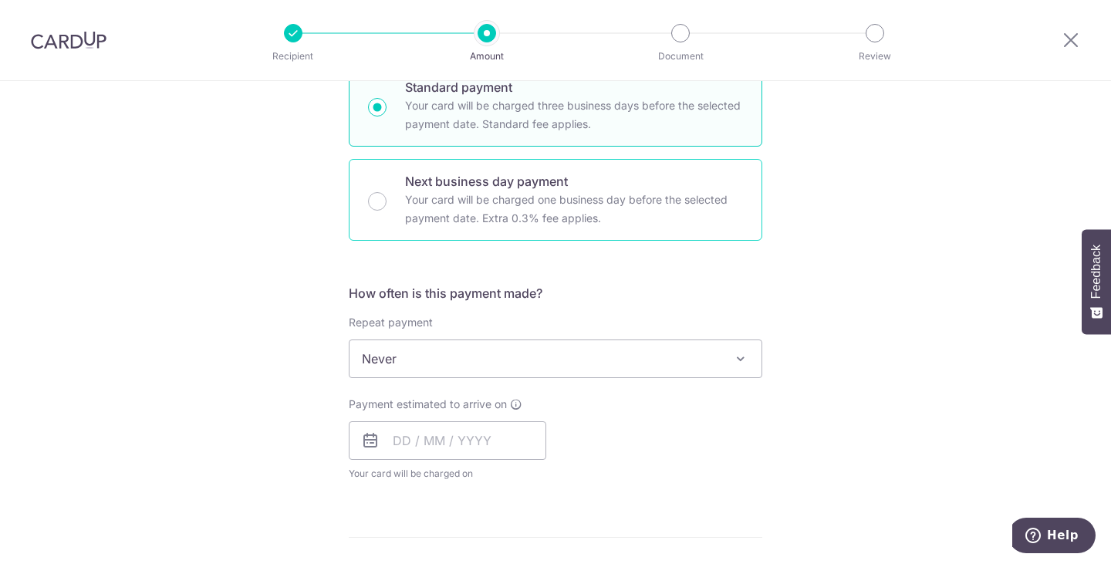
scroll to position [926, 0]
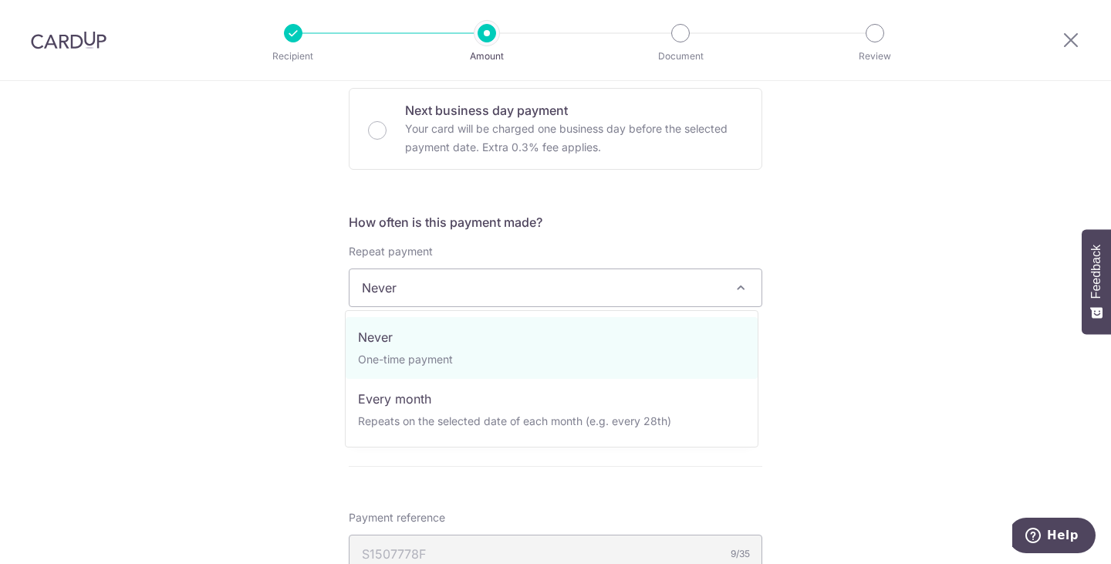
click at [569, 285] on span "Never" at bounding box center [555, 287] width 412 height 37
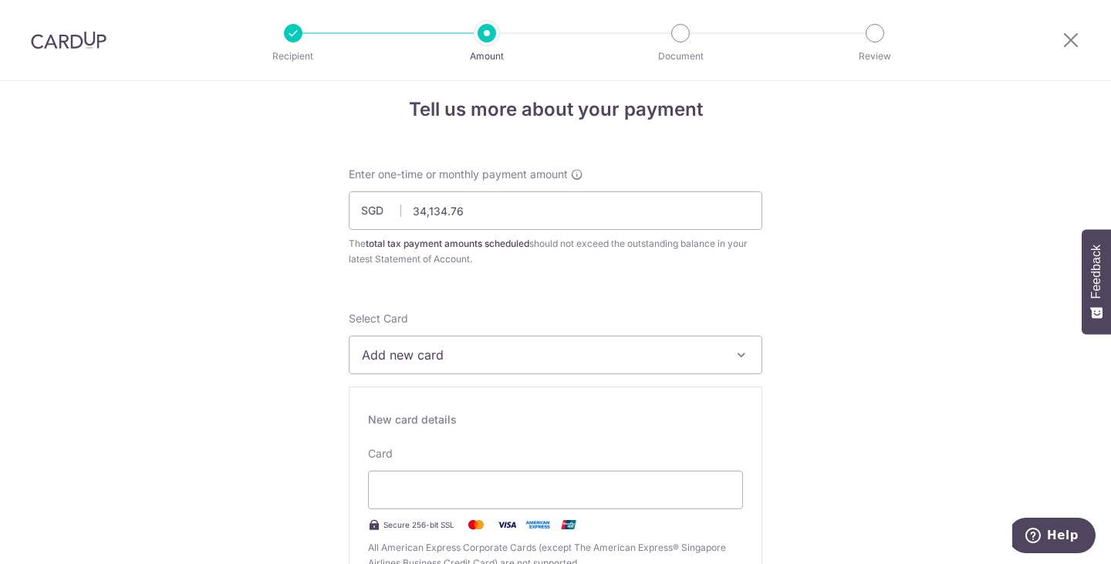
scroll to position [0, 0]
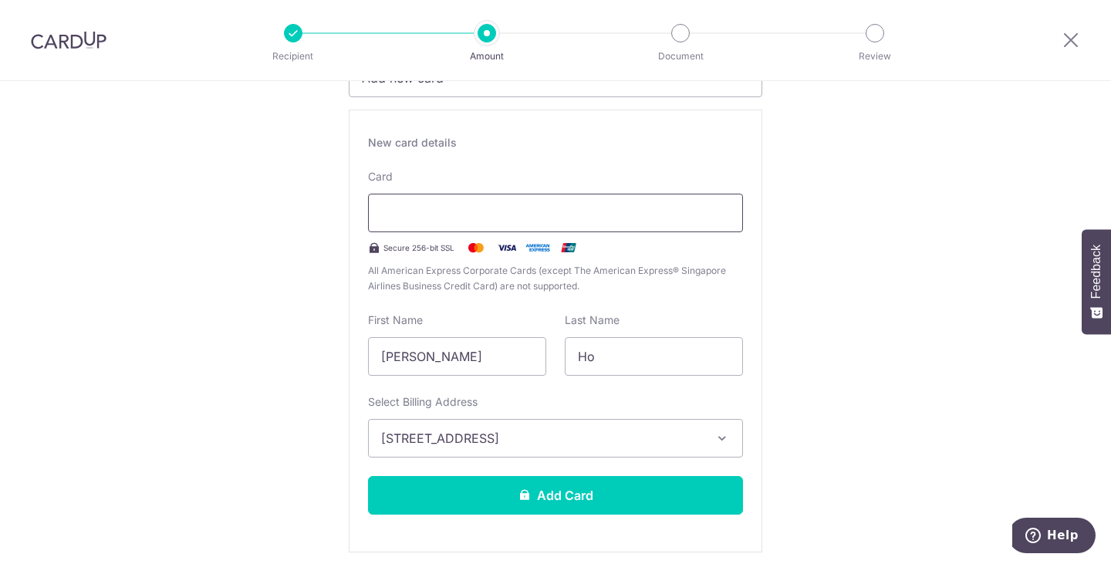
scroll to position [139, 0]
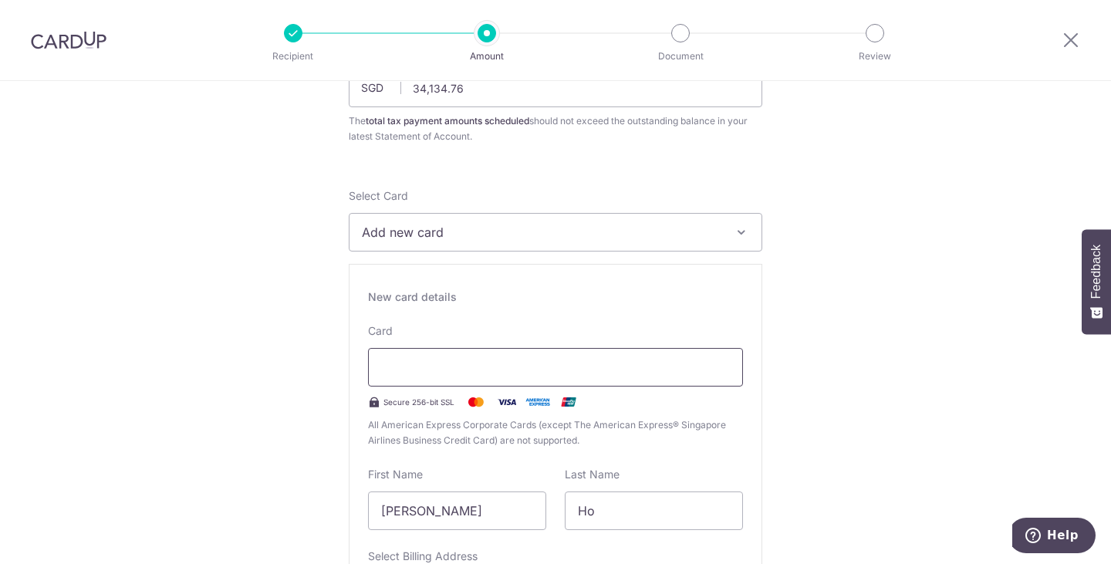
click at [728, 365] on div at bounding box center [555, 367] width 375 height 39
click at [527, 289] on div "New card details" at bounding box center [555, 296] width 375 height 15
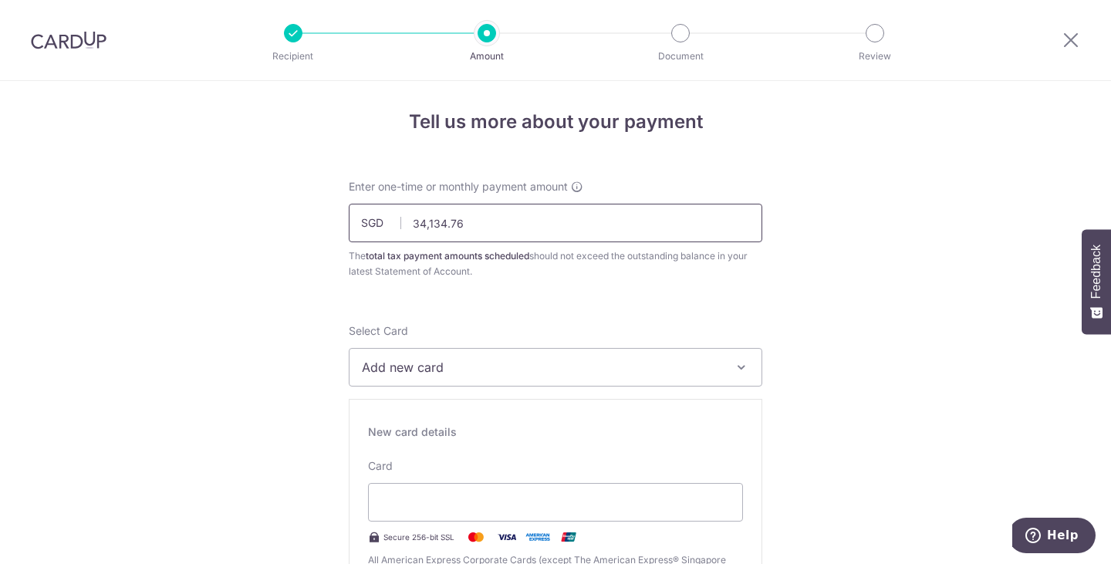
scroll to position [0, 0]
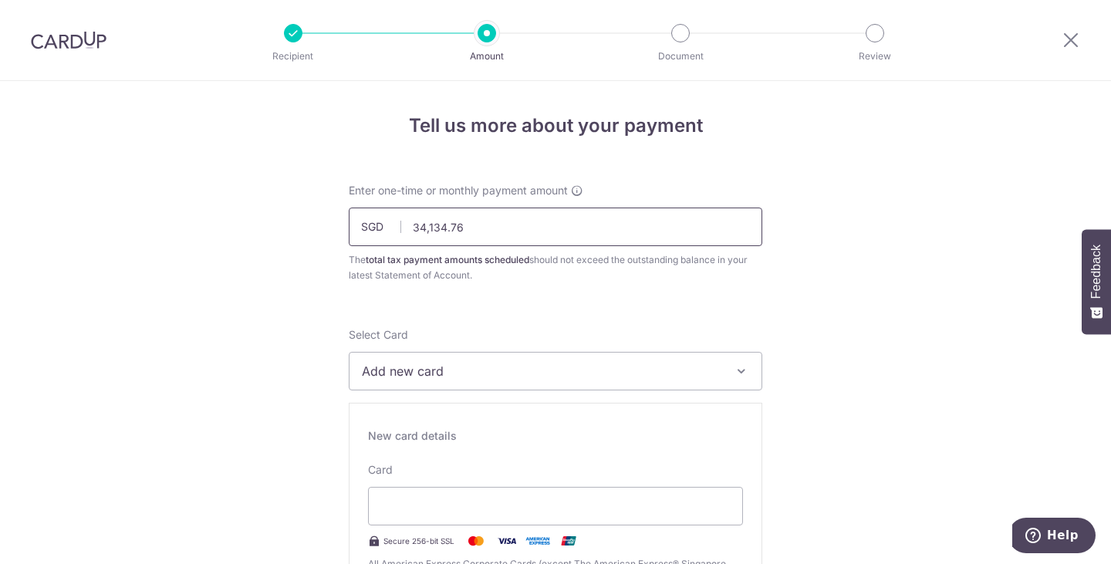
click at [545, 214] on input "34,134.76" at bounding box center [556, 227] width 414 height 39
type input "3"
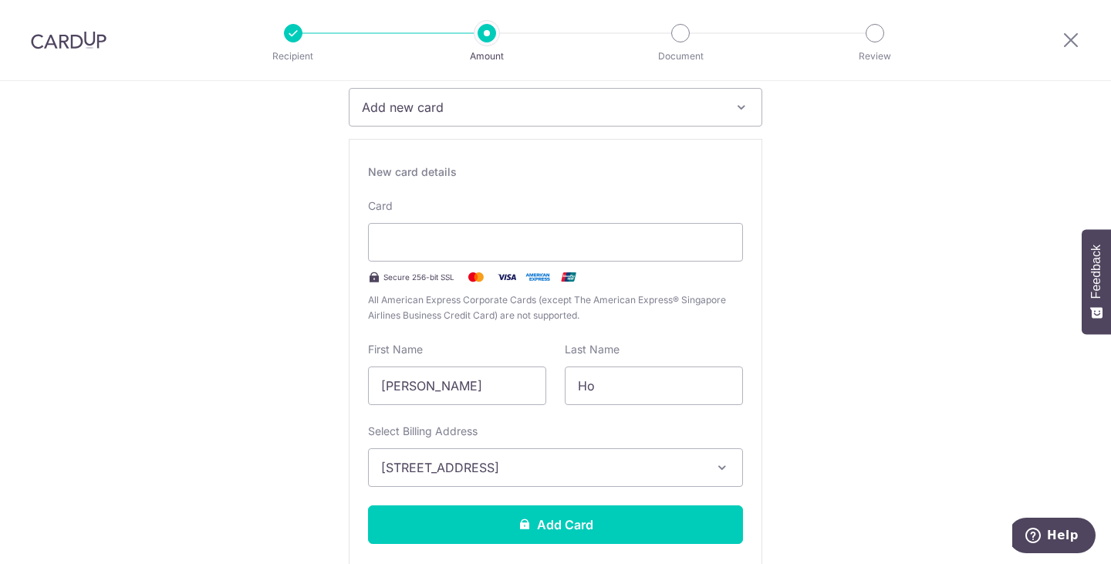
scroll to position [309, 0]
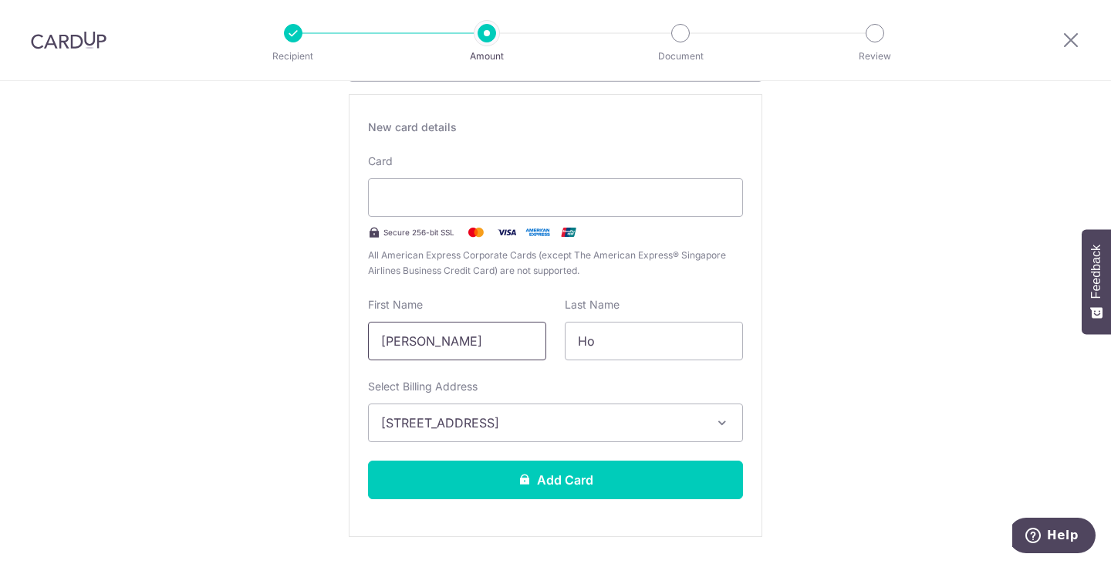
click at [450, 351] on input "Yiong Sing" at bounding box center [457, 341] width 178 height 39
type input "Y"
click at [616, 345] on input "Ho" at bounding box center [654, 341] width 178 height 39
type input "H"
click at [675, 423] on span "58 PUNGGOL WALK, 07-20, Singapore, Singapore-828779" at bounding box center [541, 423] width 321 height 19
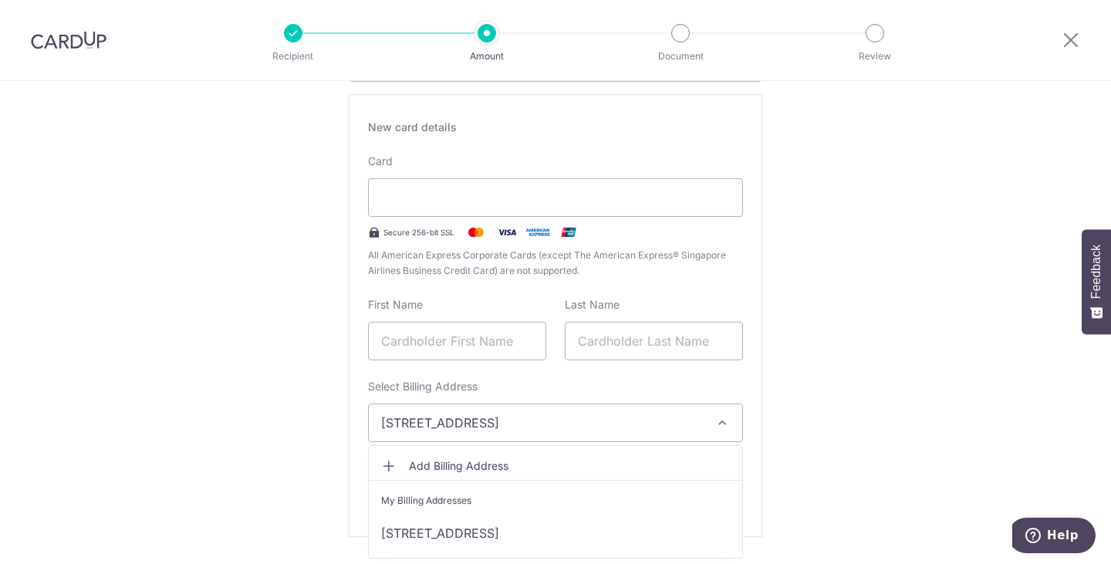
click at [659, 415] on span "58 PUNGGOL WALK, 07-20, Singapore, Singapore-828779" at bounding box center [541, 423] width 321 height 19
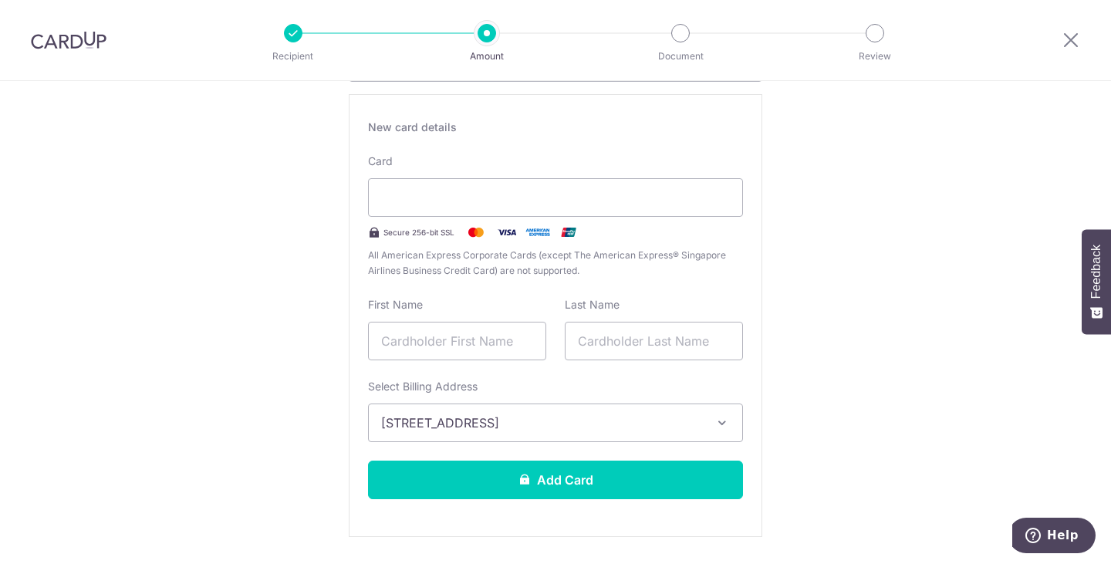
click at [653, 414] on span "58 PUNGGOL WALK, 07-20, Singapore, Singapore-828779" at bounding box center [541, 423] width 321 height 19
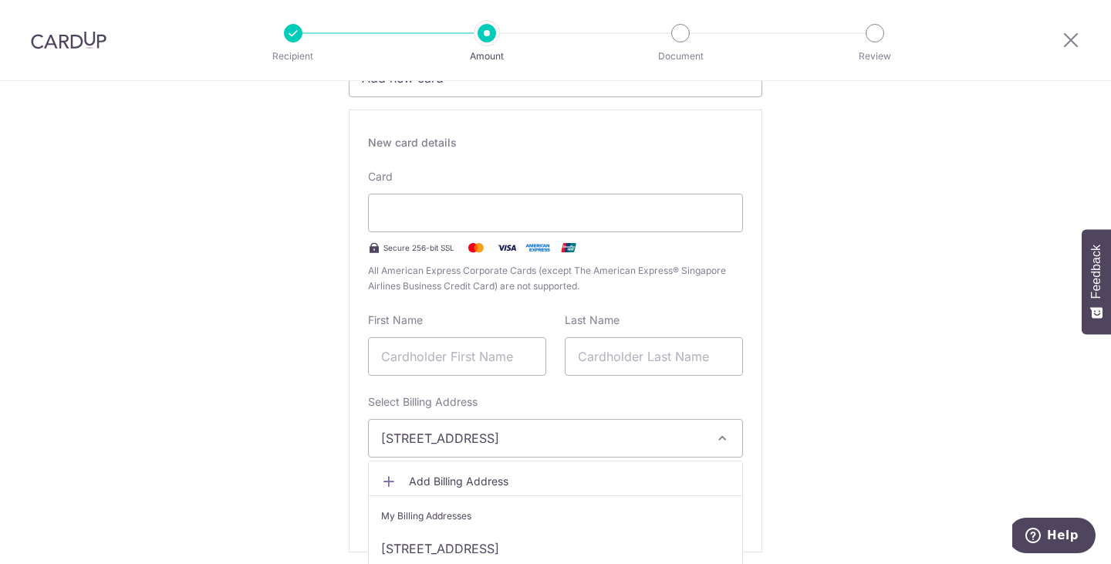
scroll to position [0, 0]
